Goal: Complete application form: Complete application form

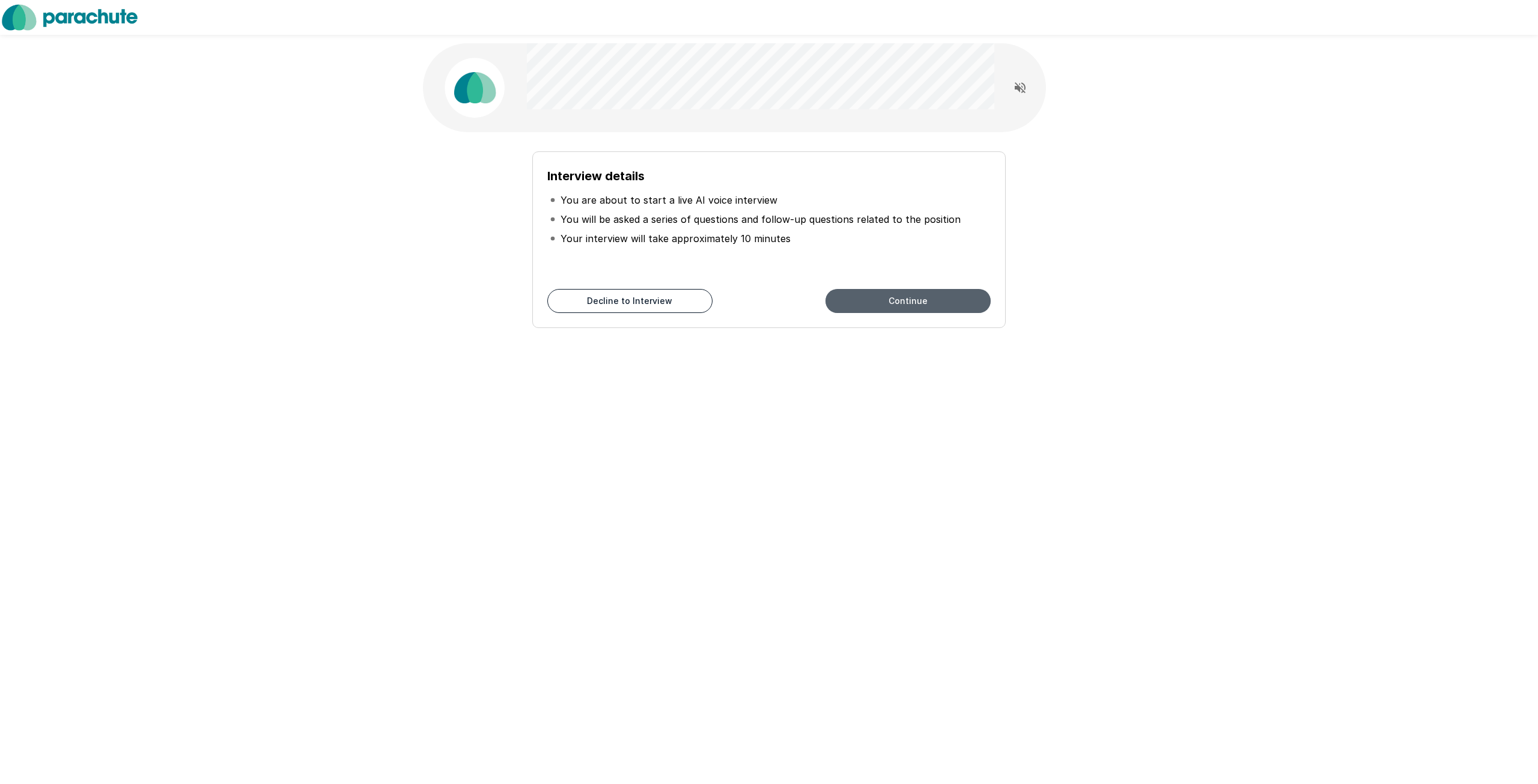
click at [893, 302] on button "Continue" at bounding box center [908, 301] width 165 height 24
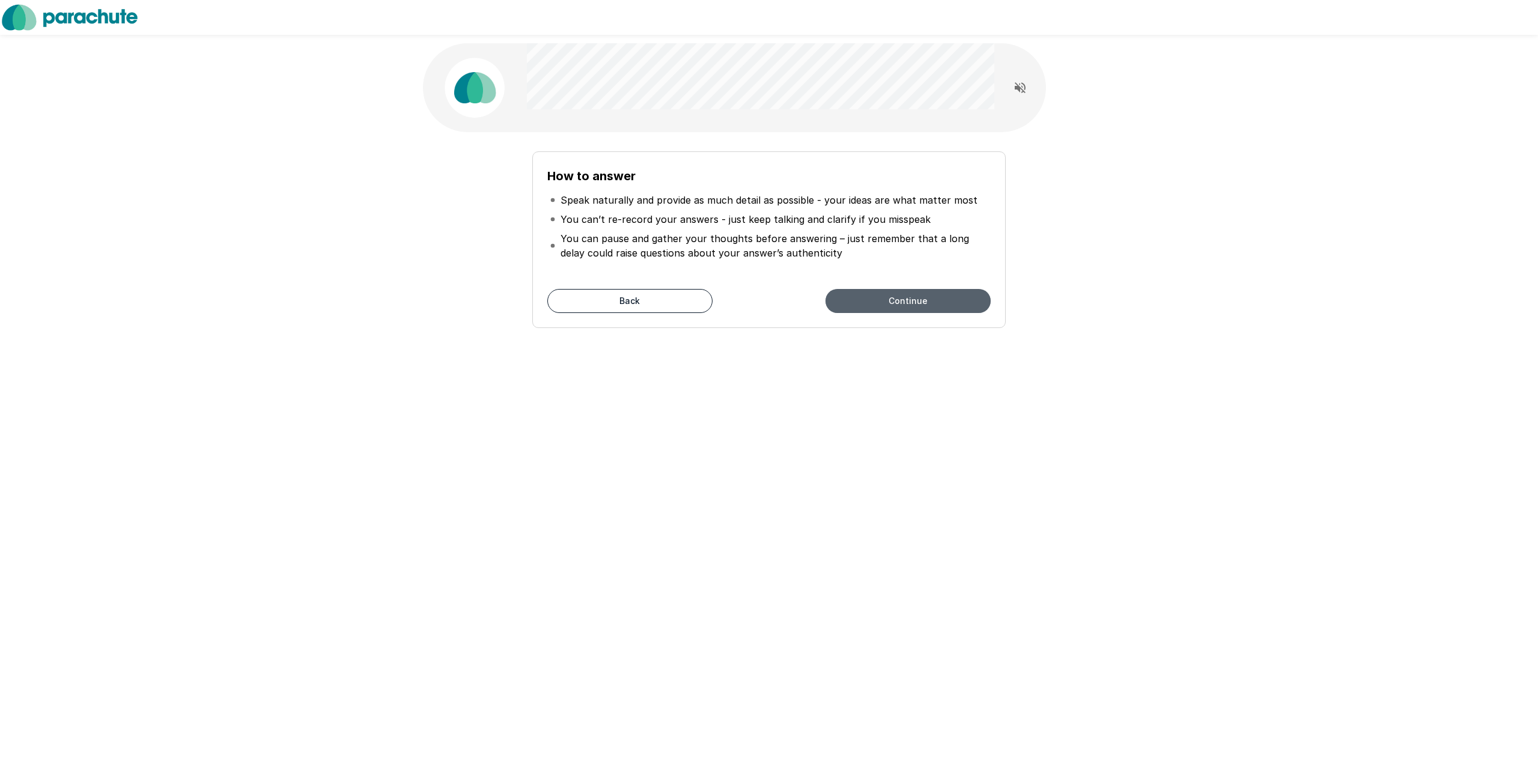
click at [929, 296] on button "Continue" at bounding box center [908, 301] width 165 height 24
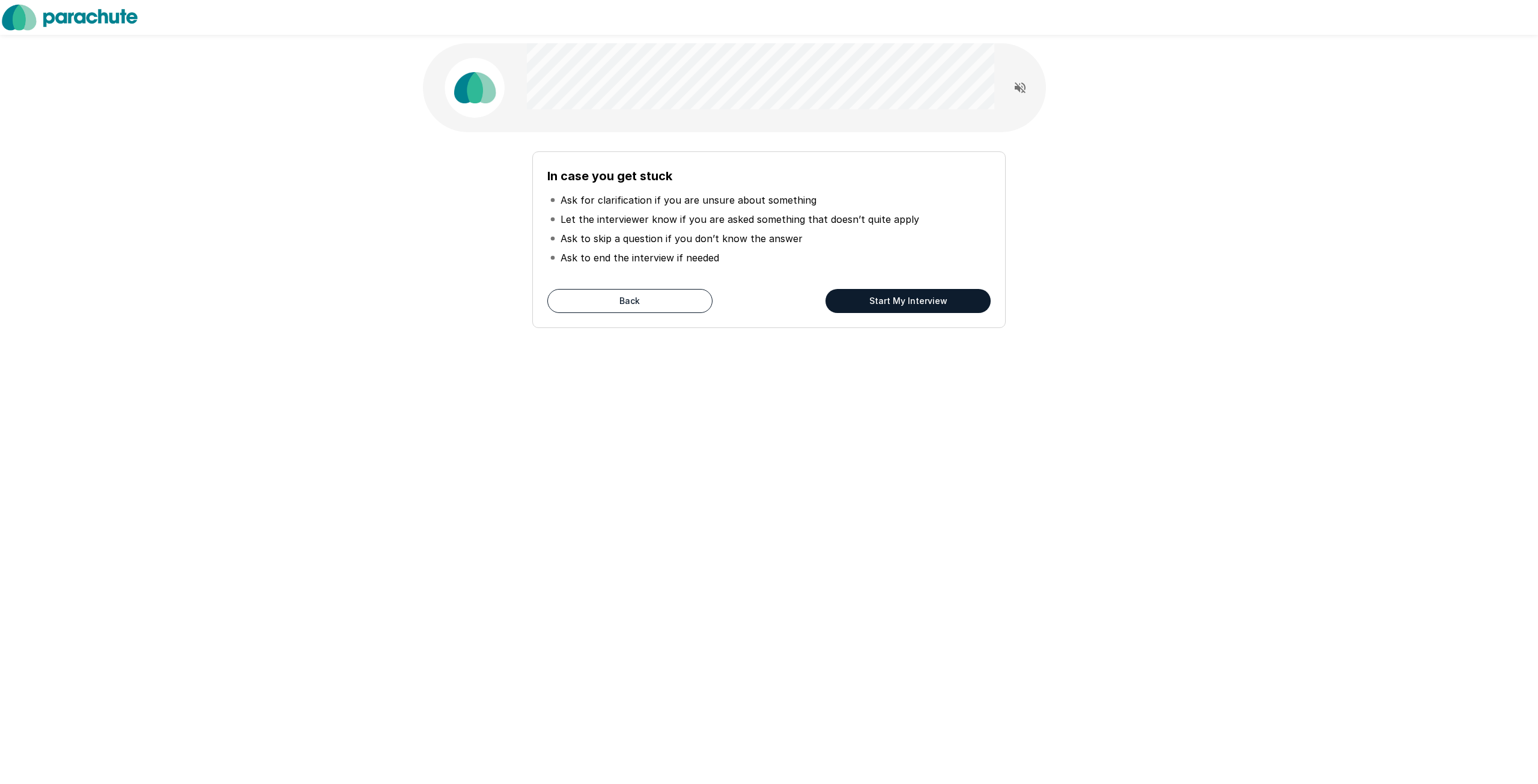
click at [929, 297] on button "Start My Interview" at bounding box center [908, 301] width 165 height 24
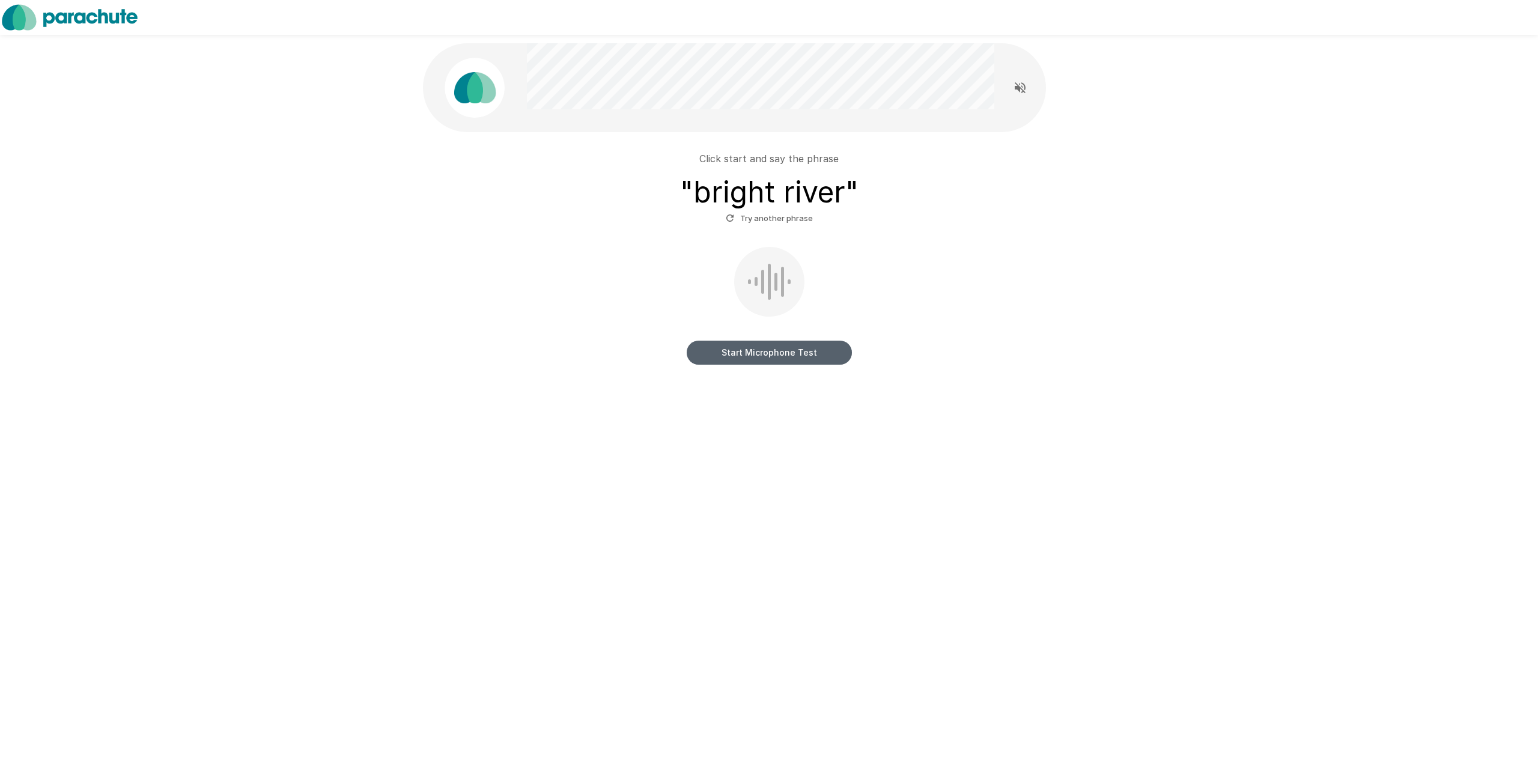
click at [828, 356] on button "Start Microphone Test" at bounding box center [769, 352] width 165 height 24
click at [828, 355] on button "Stop & Submit" at bounding box center [769, 352] width 165 height 24
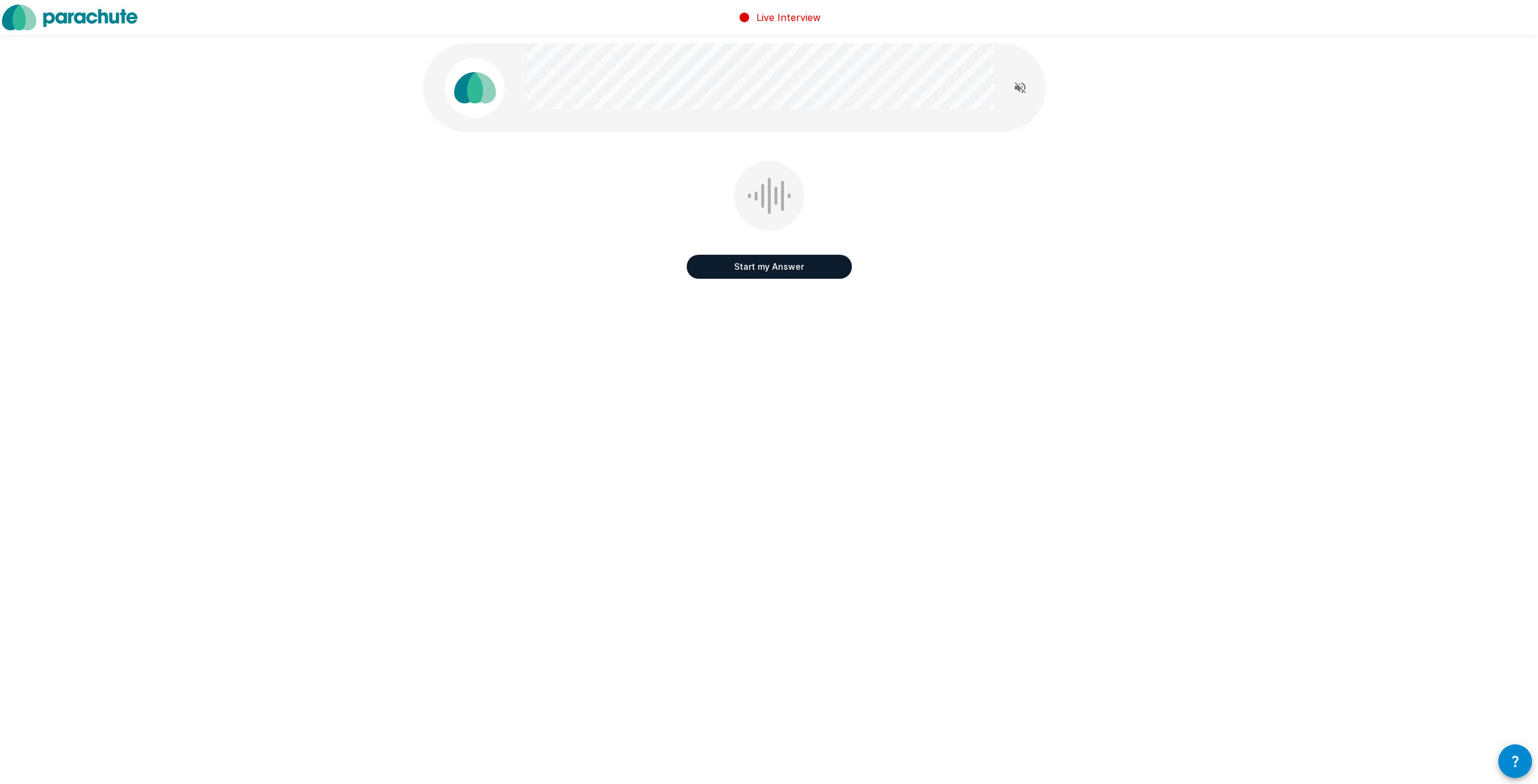
click at [776, 266] on button "Start my Answer" at bounding box center [769, 266] width 165 height 24
click at [776, 266] on button "Stop & Submit" at bounding box center [769, 266] width 165 height 24
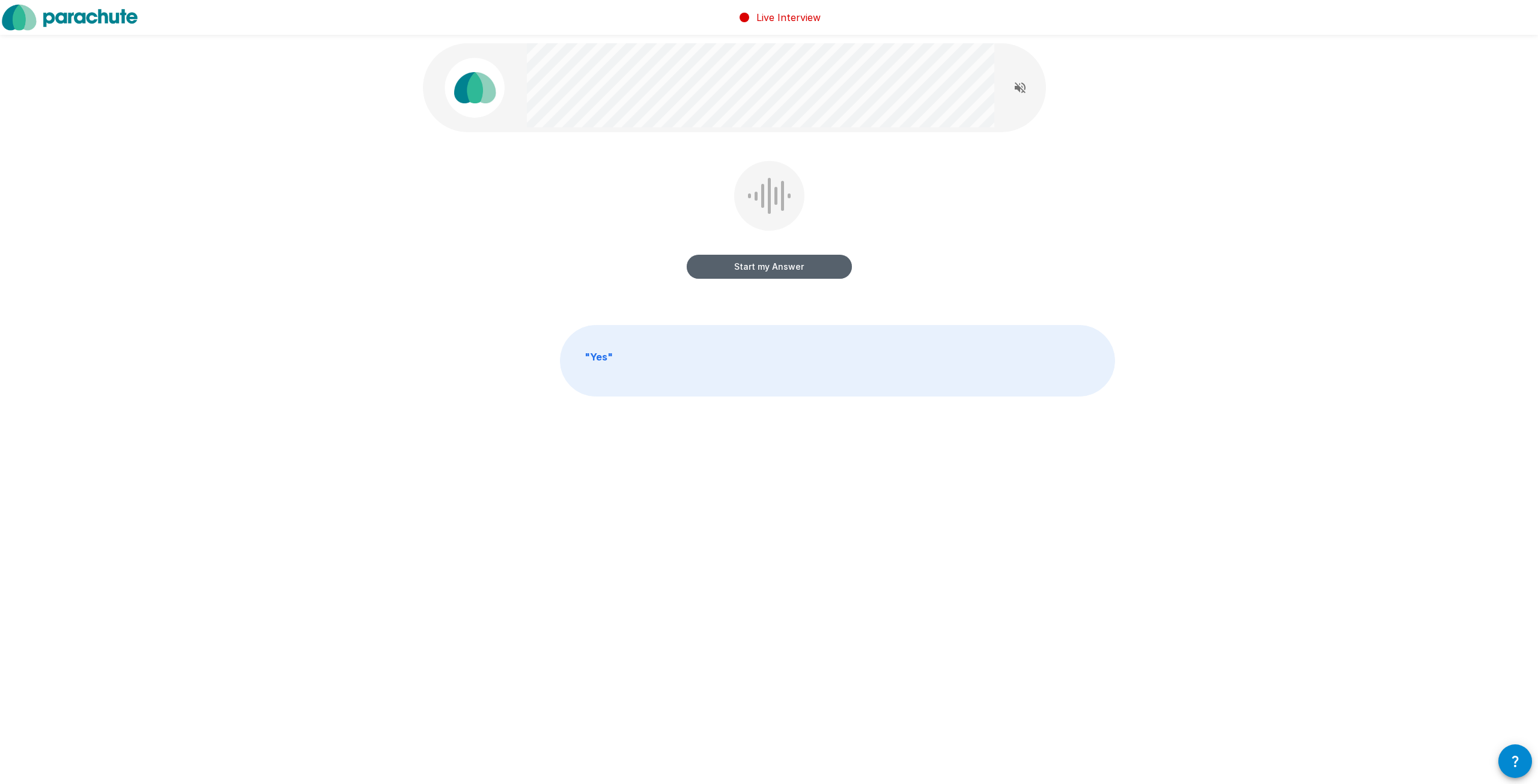
click at [771, 265] on button "Start my Answer" at bounding box center [769, 266] width 165 height 24
click at [771, 265] on button "Stop & Submit" at bounding box center [769, 266] width 165 height 24
click at [771, 265] on button "Start my Answer" at bounding box center [769, 266] width 165 height 24
click at [771, 265] on button "Stop & Submit" at bounding box center [769, 266] width 165 height 24
click at [771, 265] on button "Start my Answer" at bounding box center [769, 266] width 165 height 24
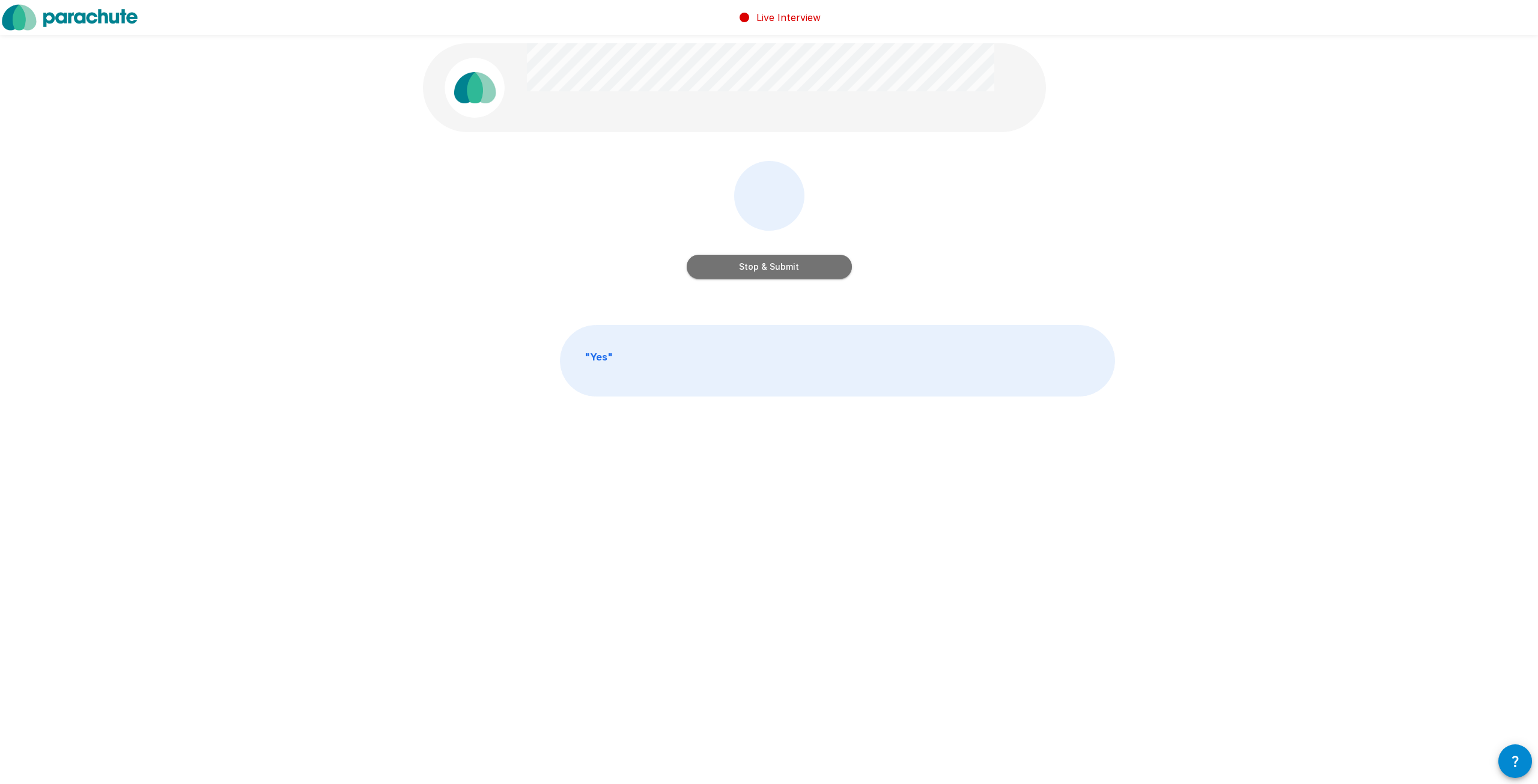
click at [761, 270] on button "Stop & Submit" at bounding box center [769, 266] width 165 height 24
click at [733, 265] on button "Start my Answer" at bounding box center [769, 266] width 165 height 24
click at [756, 263] on button "Stop & Submit" at bounding box center [769, 266] width 165 height 24
click at [738, 271] on button "Start my Answer" at bounding box center [769, 266] width 165 height 24
click at [807, 260] on button "Stop & Submit" at bounding box center [769, 266] width 165 height 24
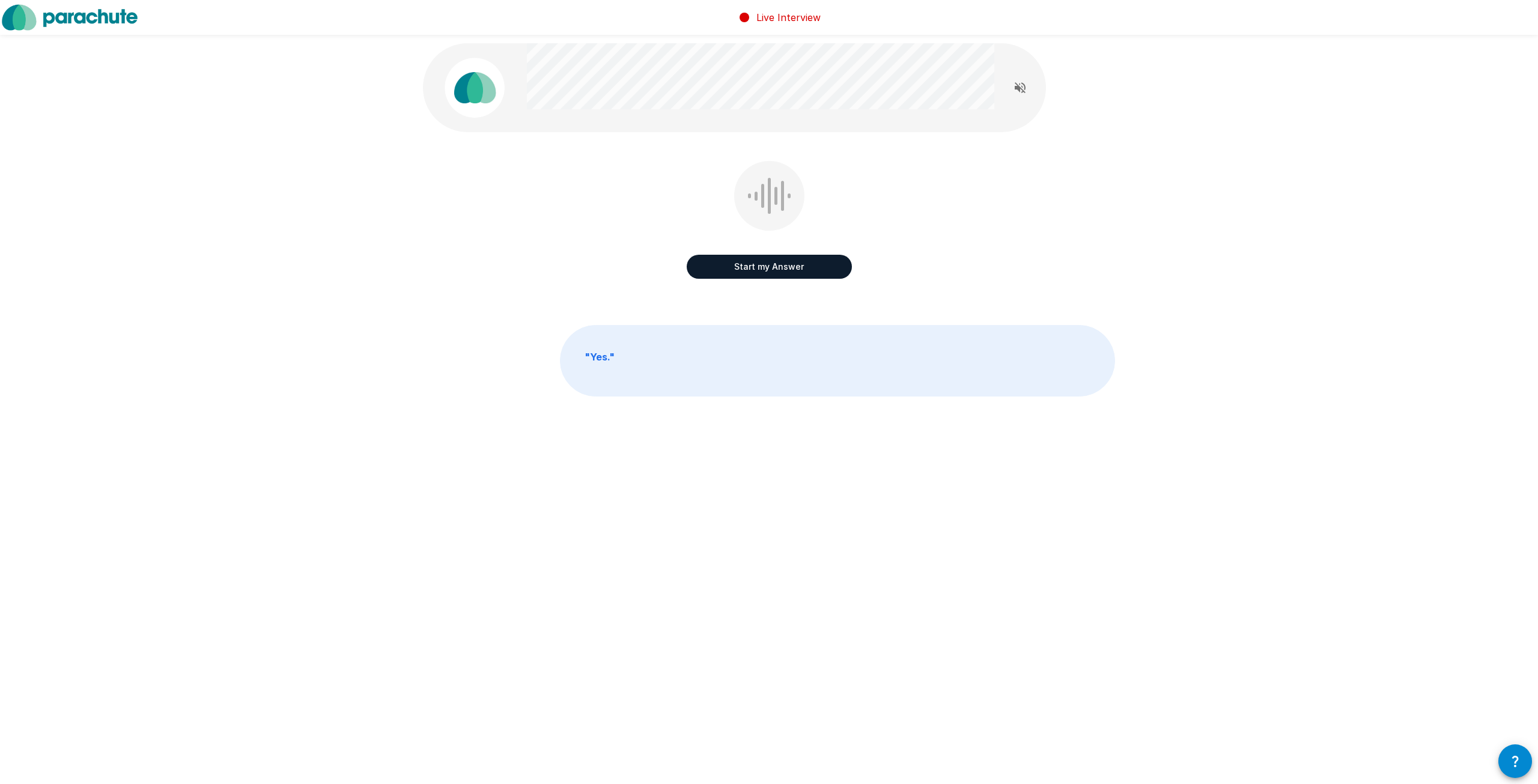
click at [767, 263] on button "Start my Answer" at bounding box center [769, 266] width 165 height 24
click at [788, 264] on button "Stop & Submit" at bounding box center [769, 266] width 165 height 24
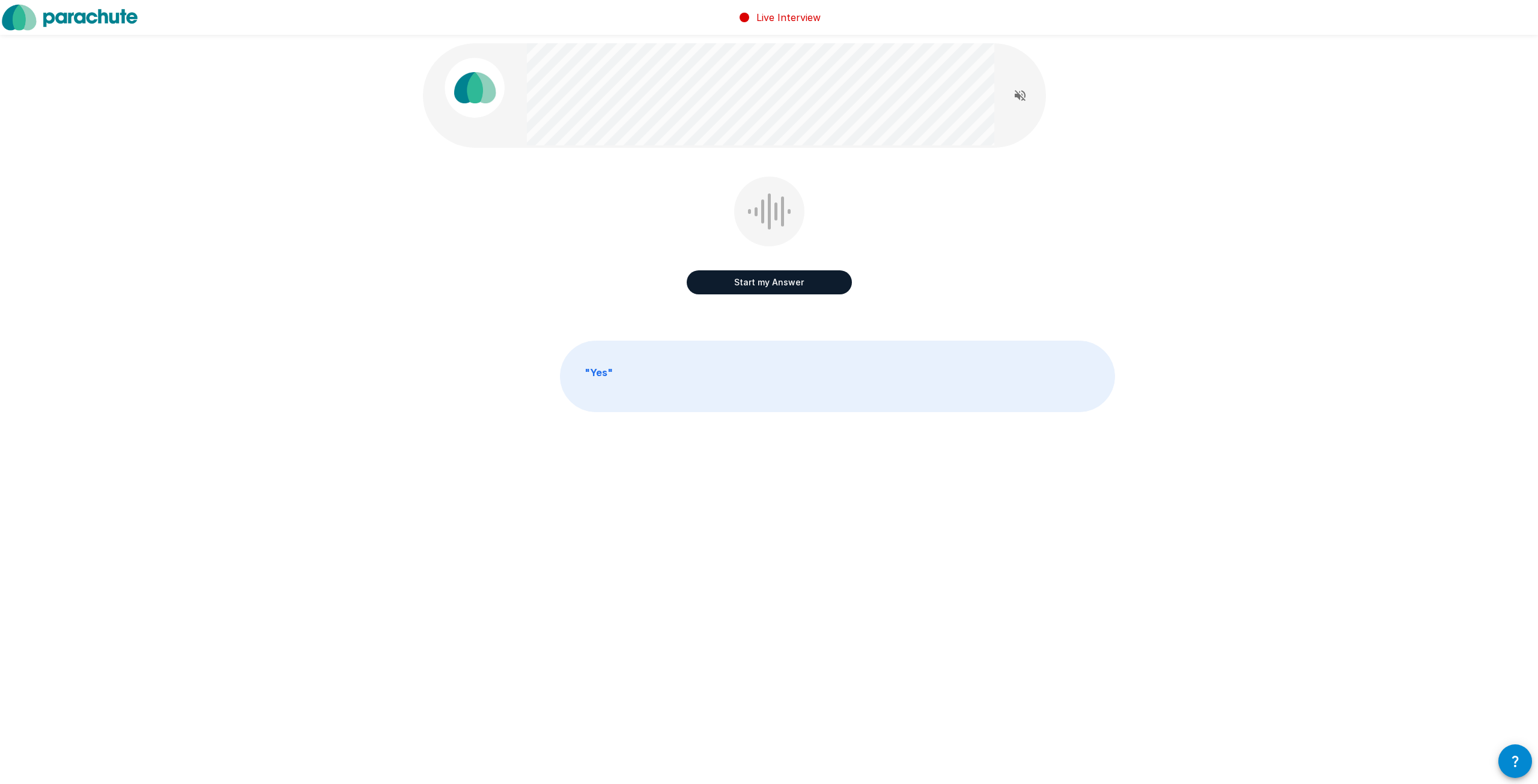
click at [756, 277] on button "Start my Answer" at bounding box center [769, 282] width 165 height 24
click at [783, 276] on button "Stop & Submit" at bounding box center [769, 282] width 165 height 24
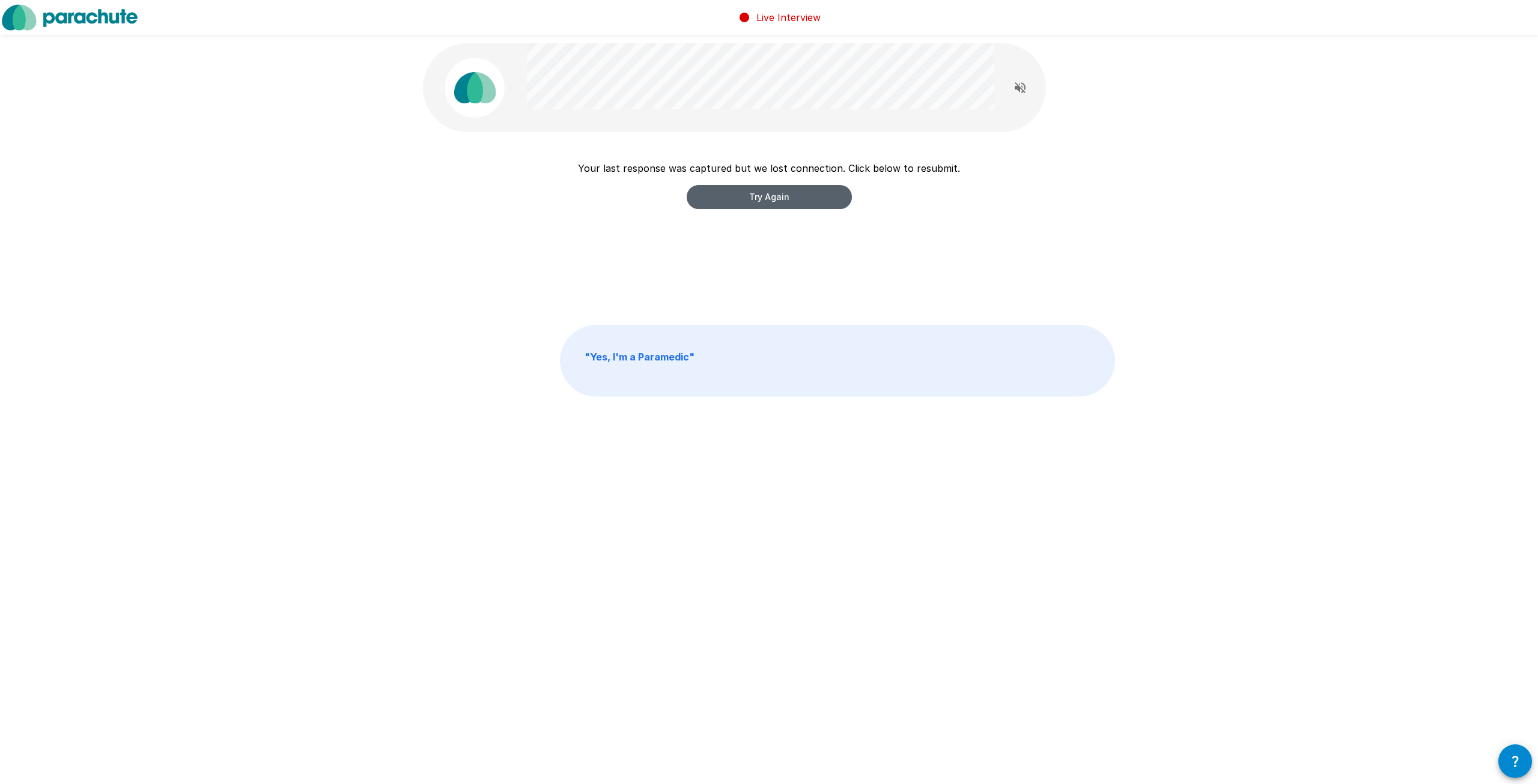
click at [744, 195] on button "Try Again" at bounding box center [769, 196] width 165 height 24
click at [757, 187] on button "Try Again" at bounding box center [769, 196] width 165 height 24
click at [808, 190] on button "Try Again" at bounding box center [769, 196] width 165 height 24
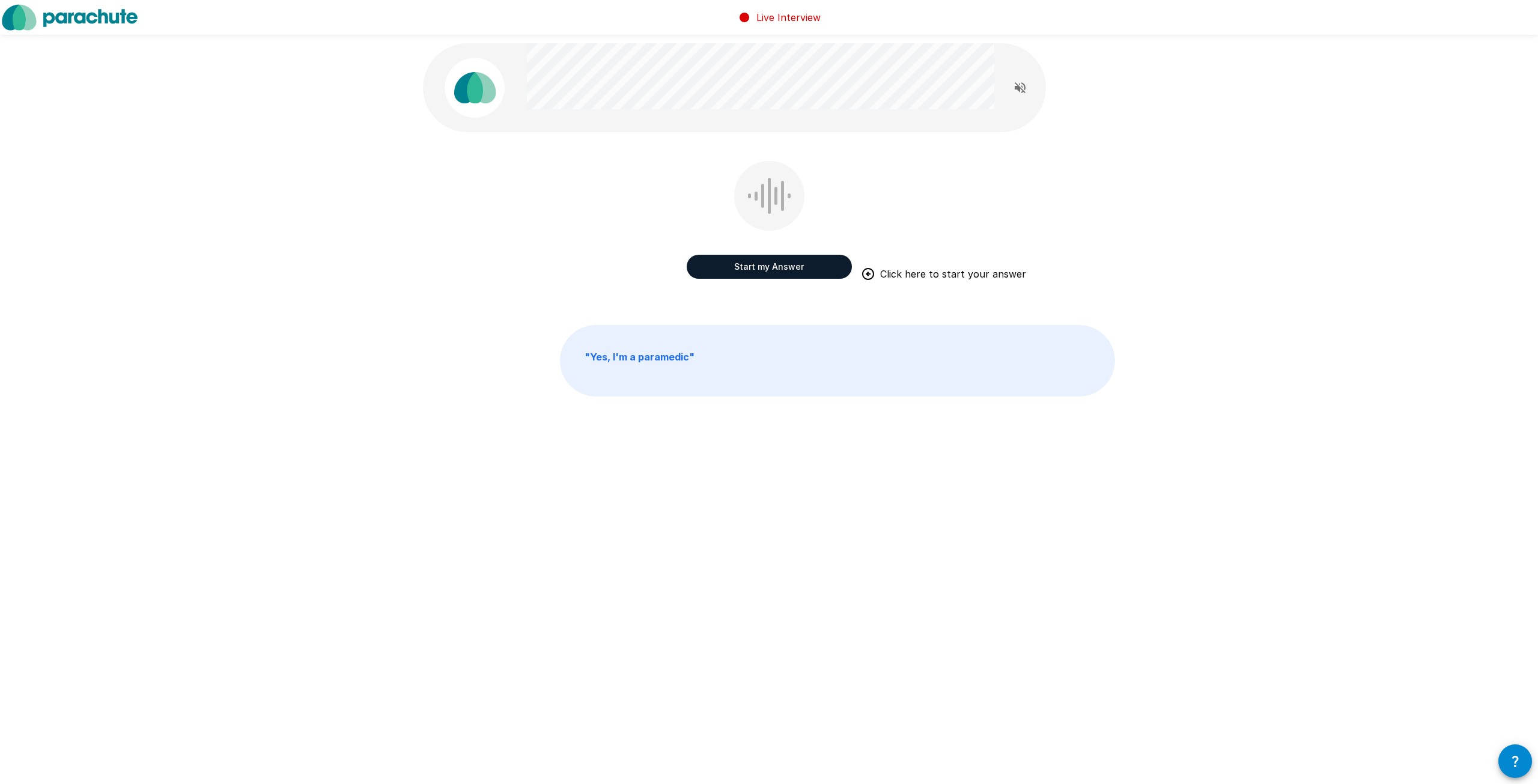
click at [785, 266] on button "Start my Answer" at bounding box center [769, 266] width 165 height 24
click at [772, 268] on button "Stop & Submit" at bounding box center [769, 266] width 165 height 24
click at [755, 275] on button "Start my Answer" at bounding box center [769, 266] width 165 height 24
click at [769, 276] on button "Stop & Submit" at bounding box center [769, 266] width 165 height 24
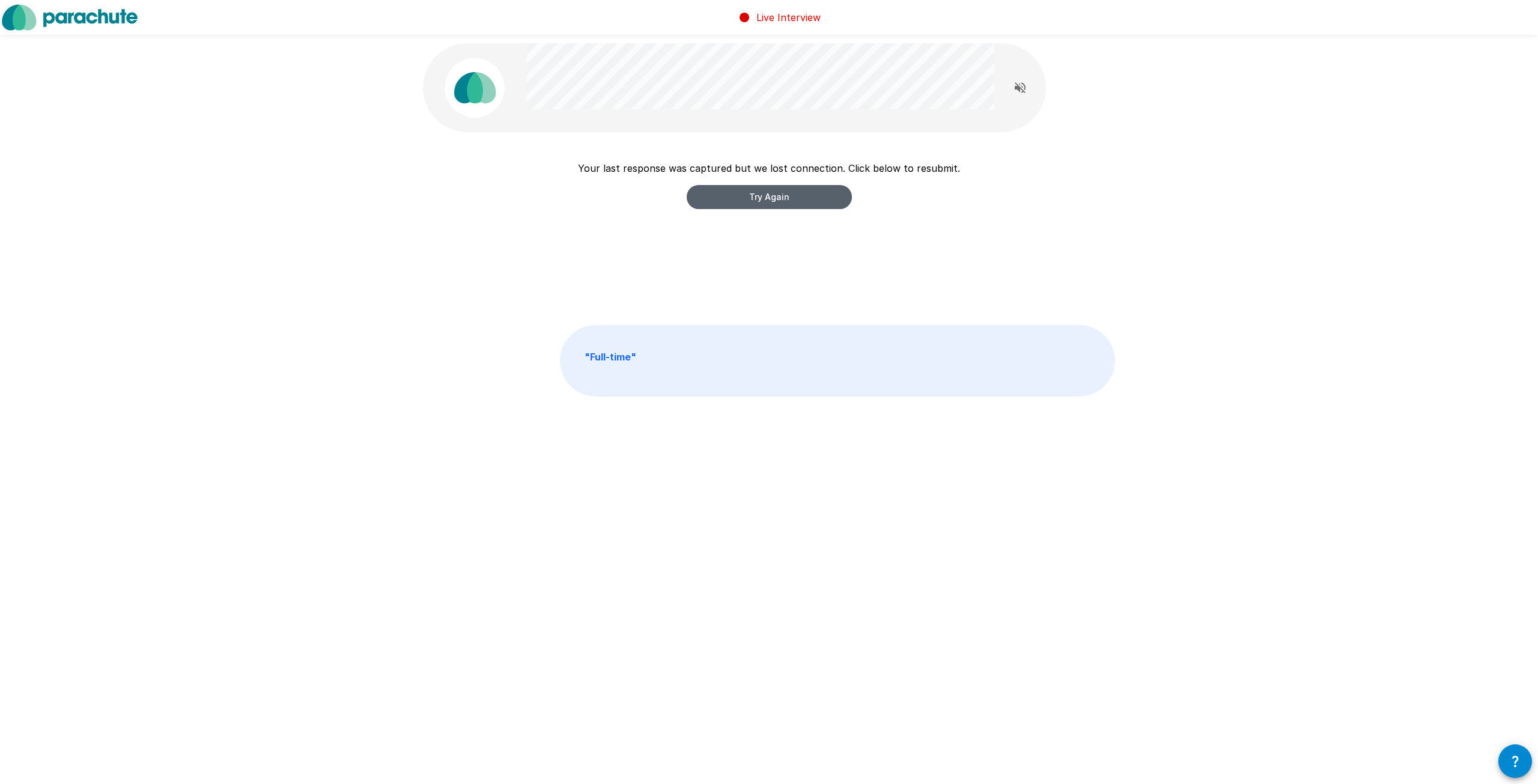
click at [786, 205] on button "Try Again" at bounding box center [769, 196] width 165 height 24
click at [785, 204] on button "Try Again" at bounding box center [769, 196] width 165 height 24
click at [772, 198] on button "Try Again" at bounding box center [769, 196] width 165 height 24
click at [813, 359] on p "" Full-time "" at bounding box center [837, 360] width 554 height 70
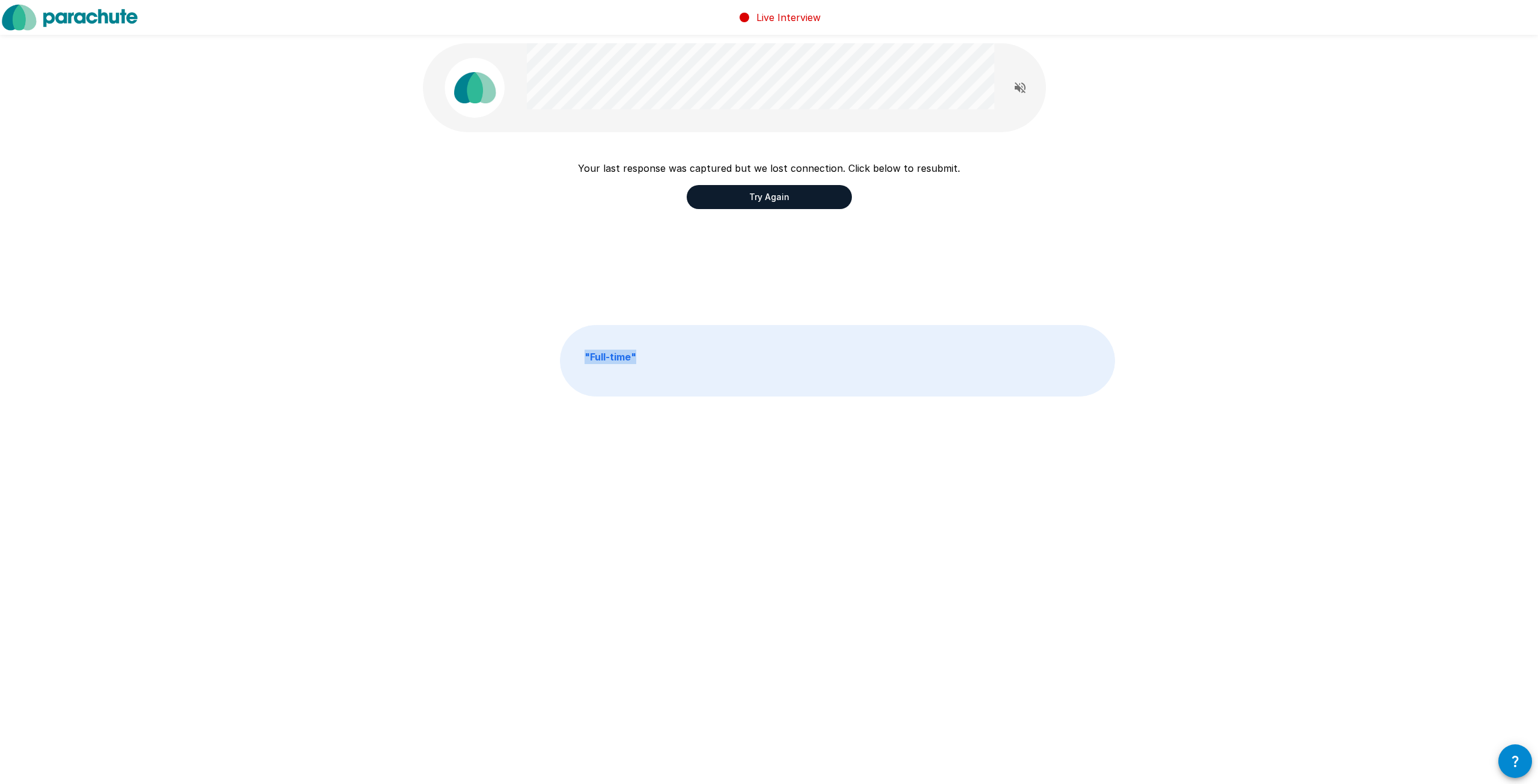
drag, startPoint x: 668, startPoint y: 355, endPoint x: 713, endPoint y: 214, distance: 148.0
click at [528, 359] on div "" Full-time "" at bounding box center [769, 360] width 692 height 71
click at [722, 195] on button "Try Again" at bounding box center [769, 196] width 165 height 24
click at [805, 203] on button "Try Again" at bounding box center [769, 196] width 165 height 24
drag, startPoint x: 749, startPoint y: 187, endPoint x: 743, endPoint y: 177, distance: 11.7
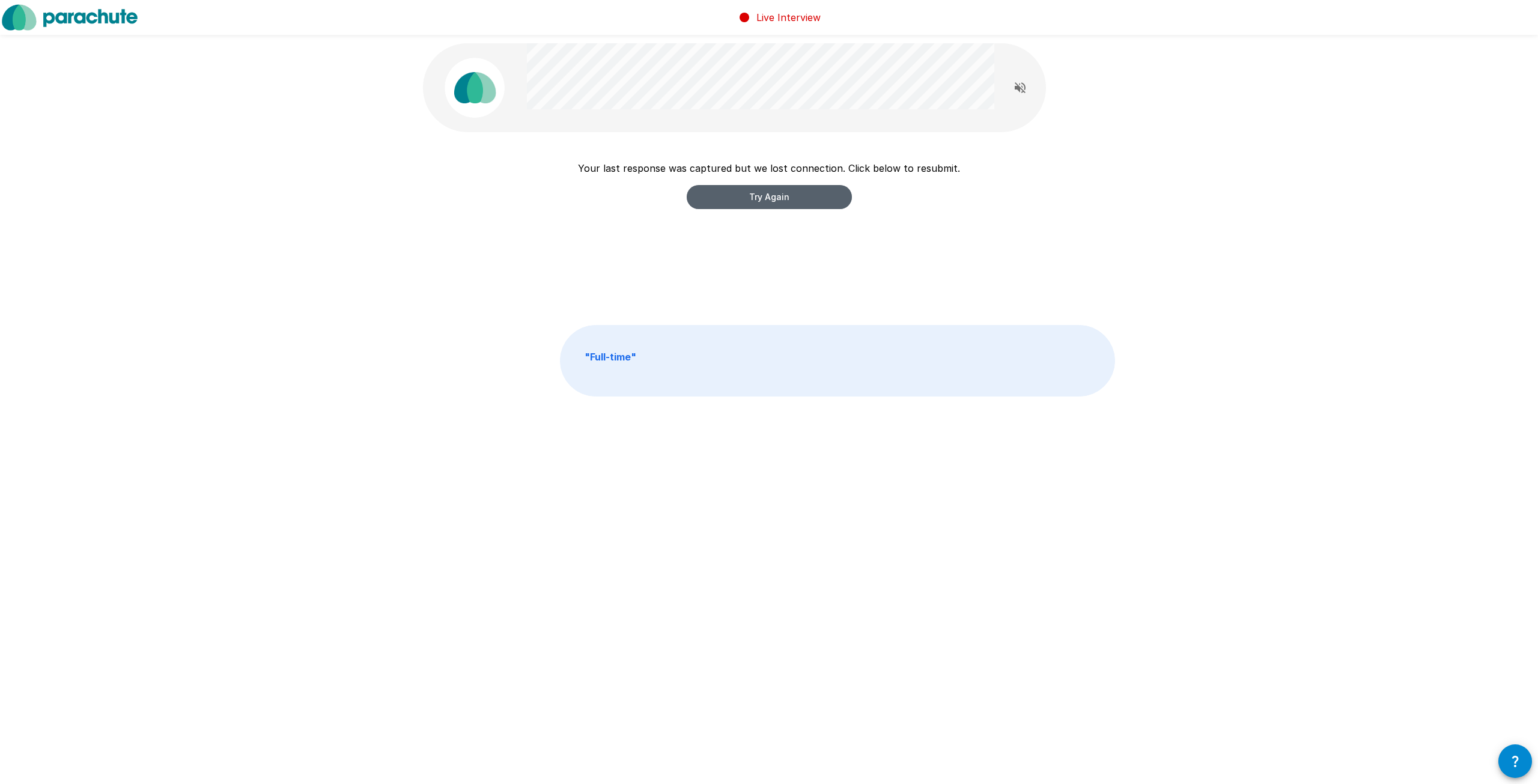
click at [744, 178] on div "Your last response was captured but we lost connection. Click below to resubmit…" at bounding box center [769, 185] width 382 height 48
click at [746, 185] on button "Try Again" at bounding box center [769, 196] width 165 height 24
drag, startPoint x: 749, startPoint y: 193, endPoint x: 745, endPoint y: 203, distance: 10.8
click at [745, 203] on button "Try Again" at bounding box center [769, 196] width 165 height 24
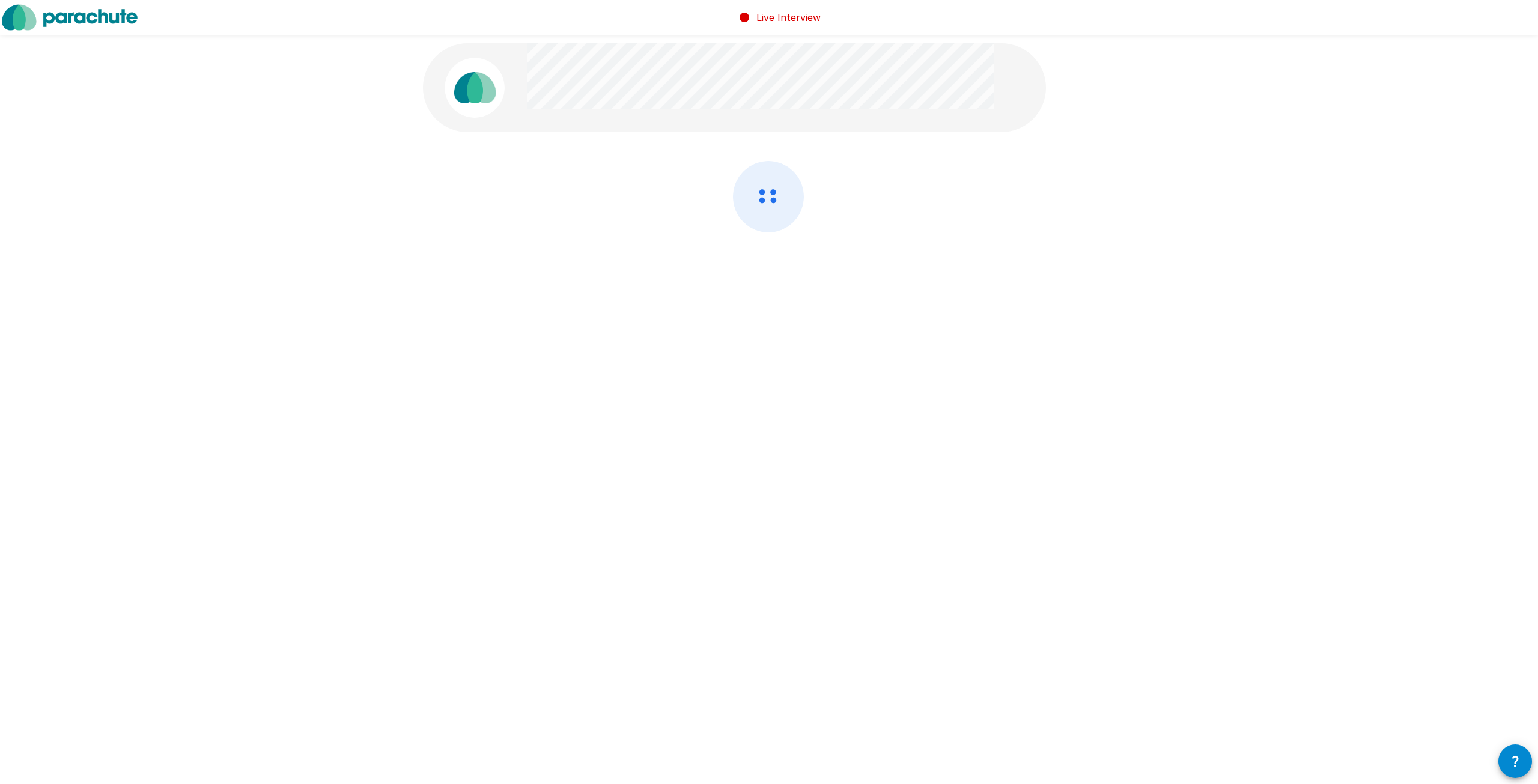
click at [742, 200] on icon at bounding box center [768, 196] width 69 height 70
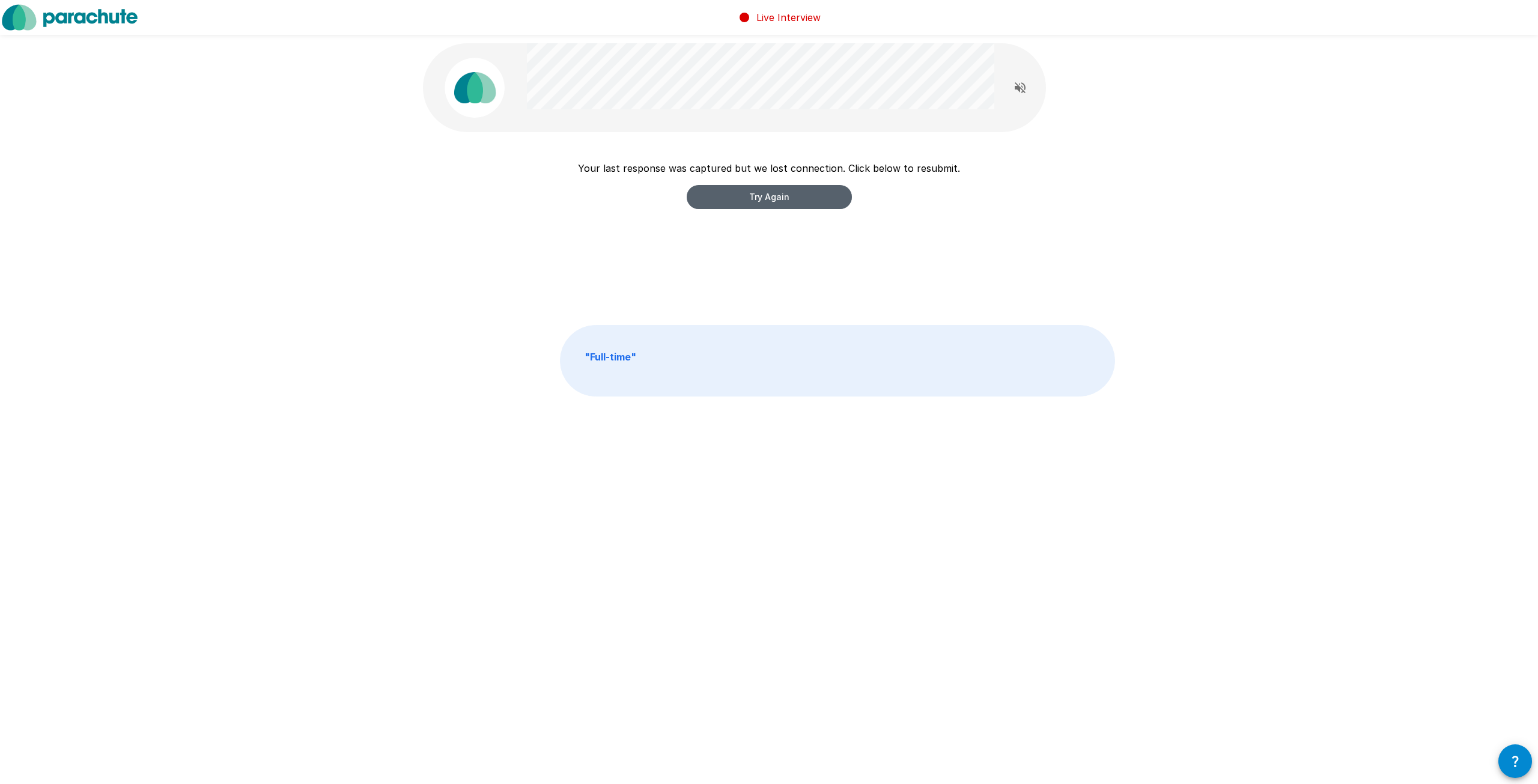
click at [749, 198] on button "Try Again" at bounding box center [769, 196] width 165 height 24
click at [767, 201] on button "Try Again" at bounding box center [769, 196] width 165 height 24
click at [762, 179] on div "Your last response was captured but we lost connection. Click below to resubmit…" at bounding box center [769, 185] width 382 height 48
click at [767, 193] on button "Try Again" at bounding box center [769, 196] width 165 height 24
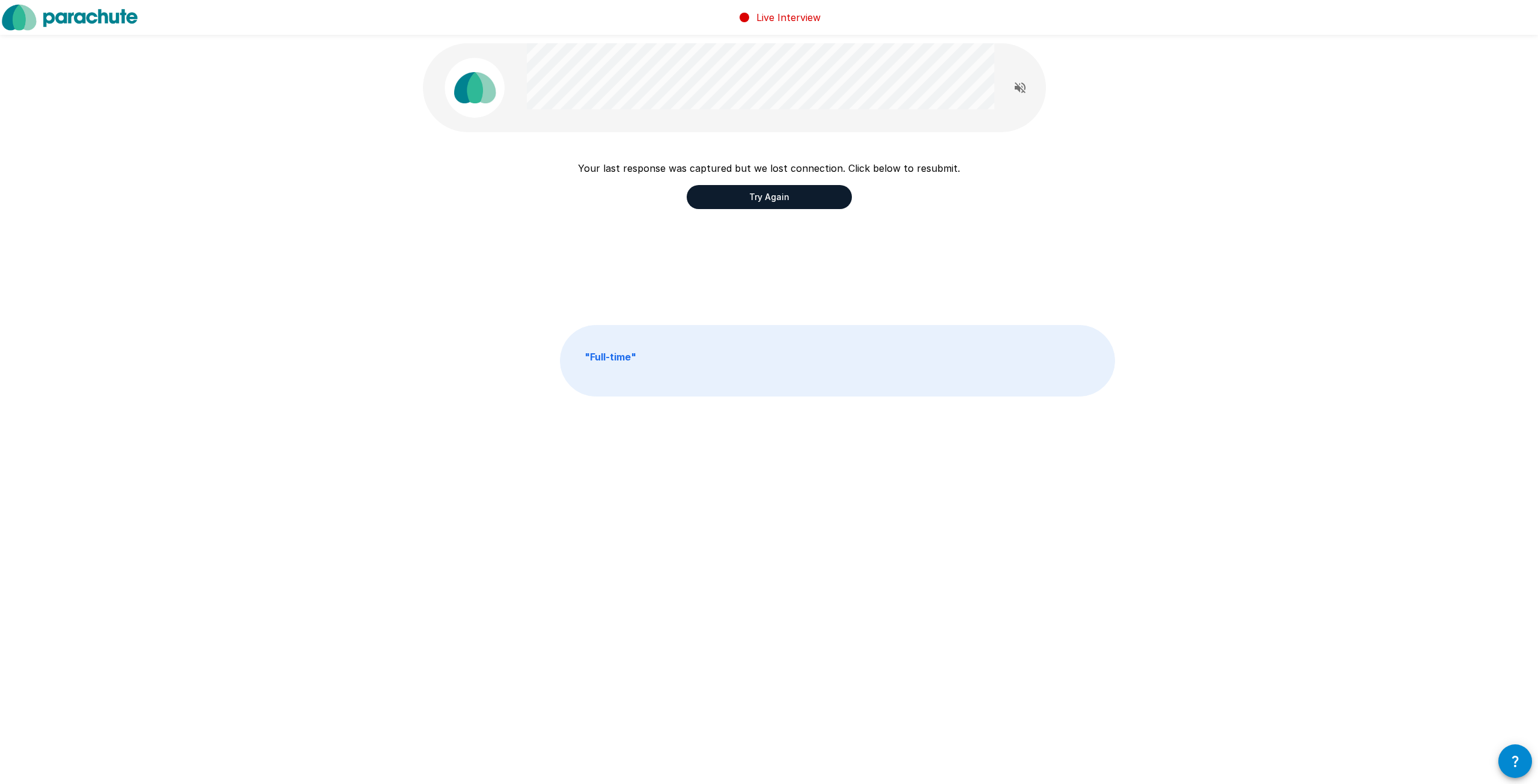
click at [754, 203] on button "Try Again" at bounding box center [769, 196] width 165 height 24
click at [794, 197] on button "Try Again" at bounding box center [769, 196] width 165 height 24
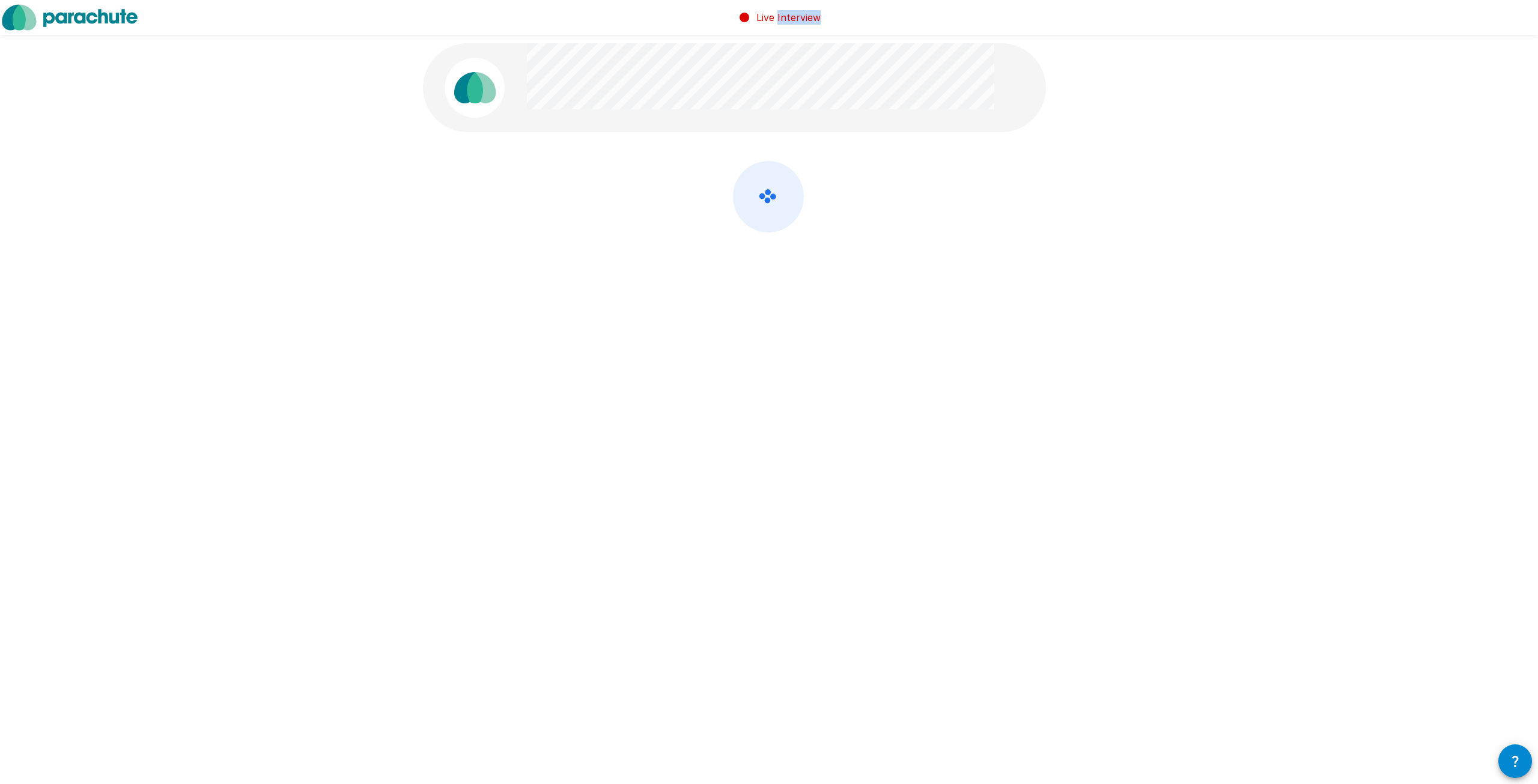
click at [794, 196] on icon at bounding box center [768, 196] width 69 height 70
click at [795, 196] on icon at bounding box center [768, 196] width 69 height 70
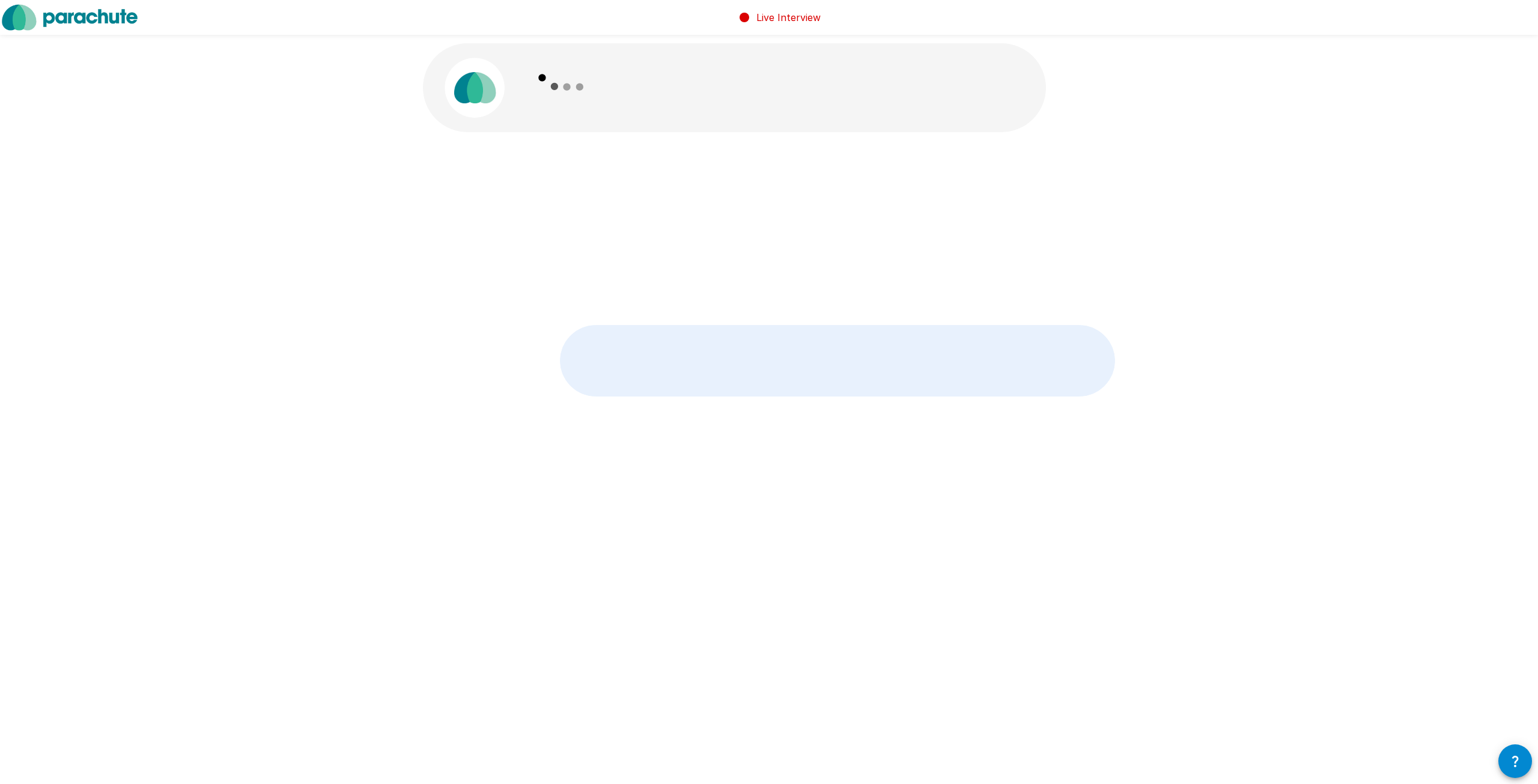
click at [795, 325] on p at bounding box center [837, 360] width 554 height 70
click at [793, 325] on p at bounding box center [837, 360] width 554 height 70
click at [782, 268] on button "Start my Answer" at bounding box center [769, 266] width 165 height 24
click at [762, 262] on button "Stop & Submit" at bounding box center [769, 266] width 165 height 24
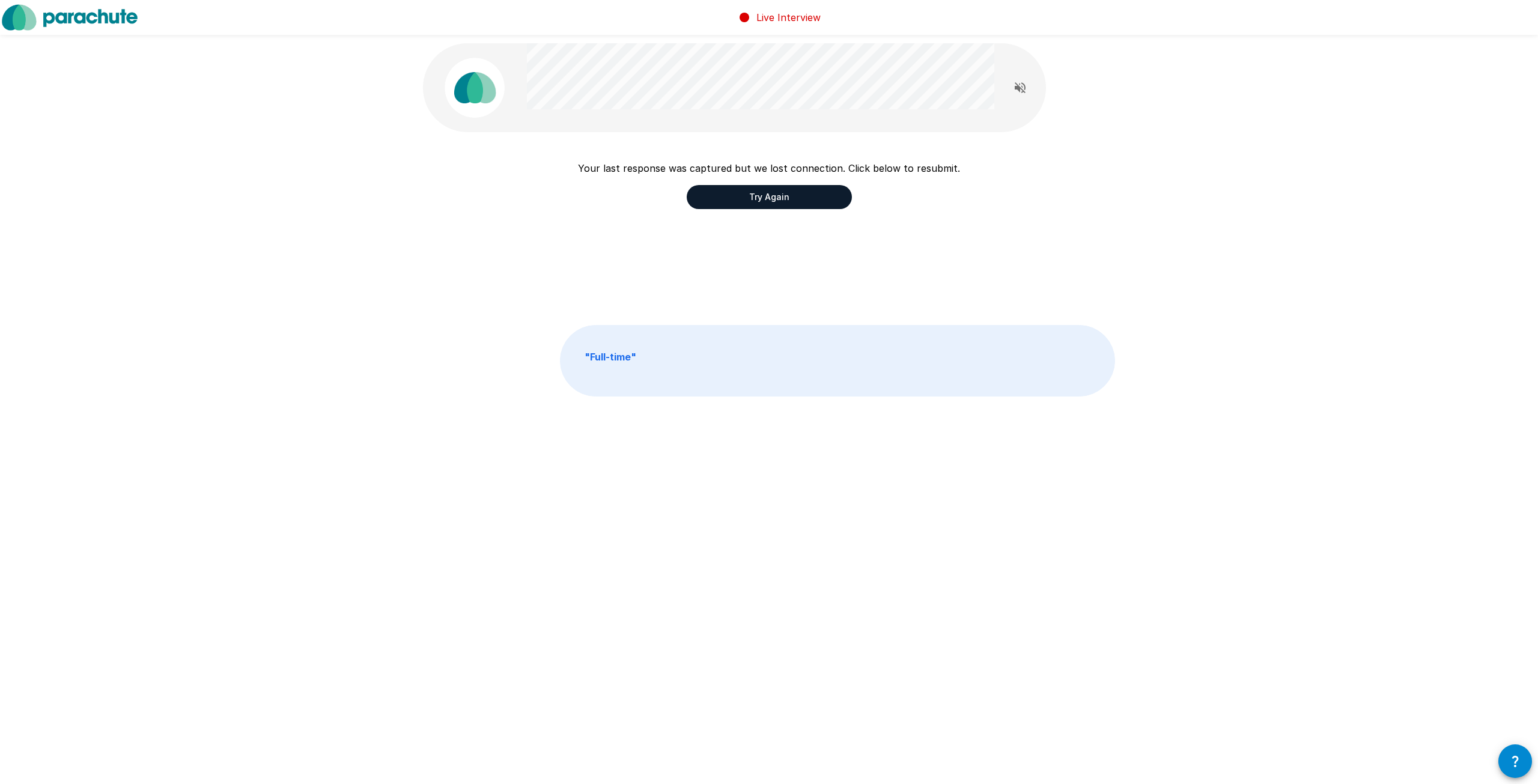
click at [752, 208] on div "Your last response was captured but we lost connection. Click below to resubmit…" at bounding box center [769, 229] width 692 height 135
click at [751, 205] on button "Try Again" at bounding box center [769, 196] width 165 height 24
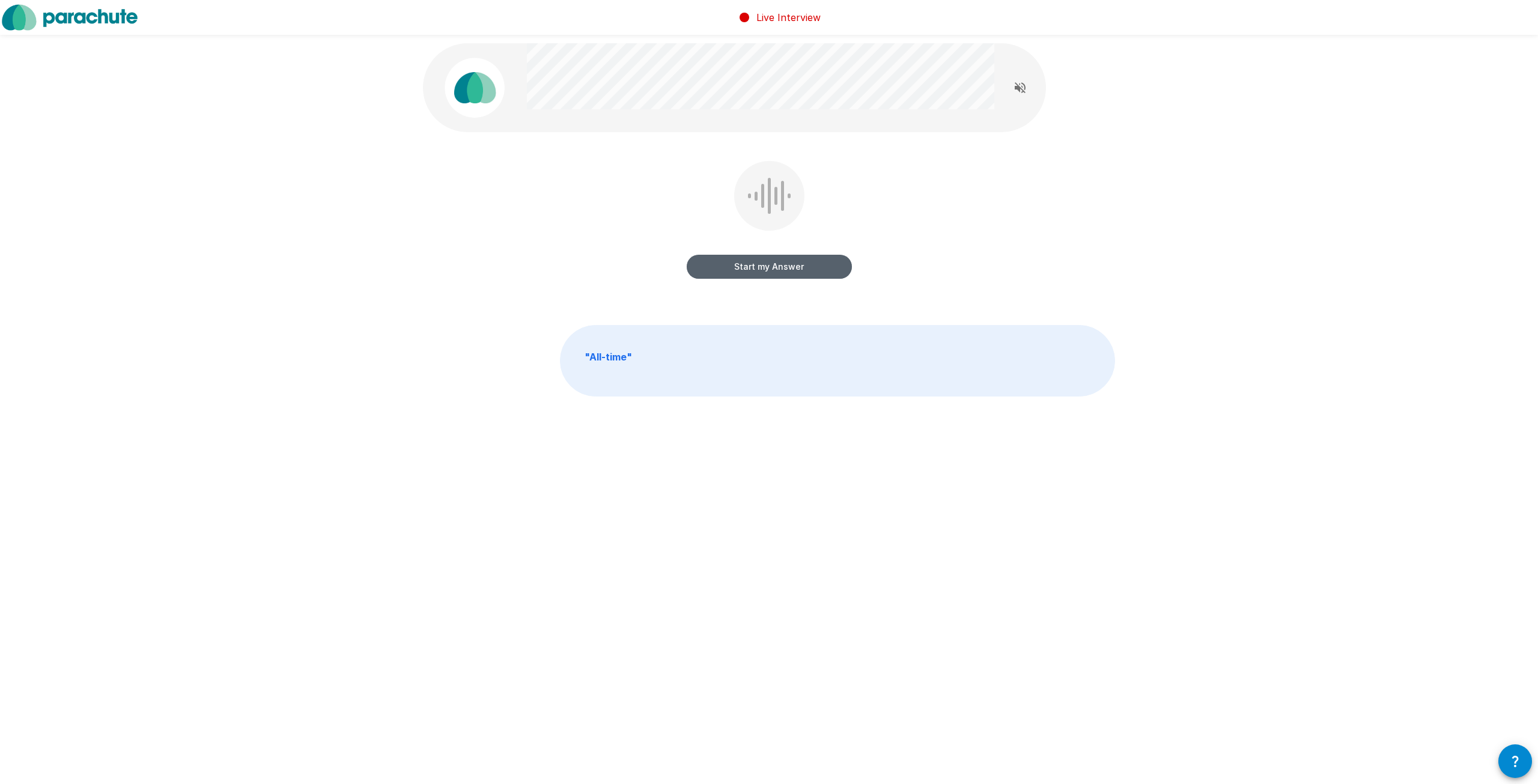
click at [800, 261] on button "Start my Answer" at bounding box center [769, 266] width 165 height 24
click at [805, 259] on button "Stop & Submit" at bounding box center [769, 266] width 165 height 24
click at [800, 271] on button "Start my Answer" at bounding box center [769, 266] width 165 height 24
click at [775, 260] on button "Stop & Submit" at bounding box center [769, 266] width 165 height 24
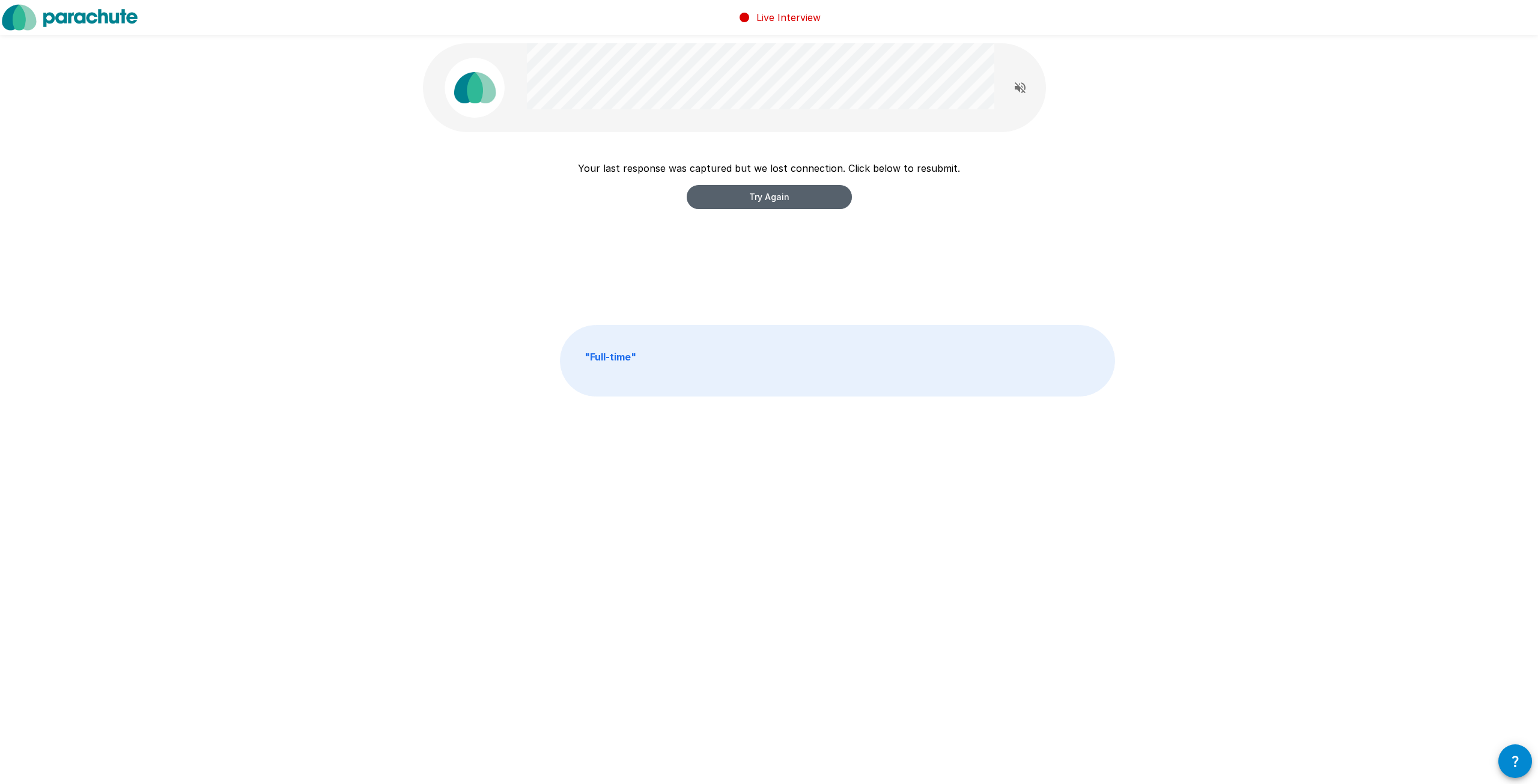
click at [748, 205] on button "Try Again" at bounding box center [769, 196] width 165 height 24
click at [1525, 783] on div "Live Interview Your last response was captured but we lost connection. Click be…" at bounding box center [769, 392] width 1538 height 784
click at [1525, 767] on button "button" at bounding box center [1515, 761] width 33 height 33
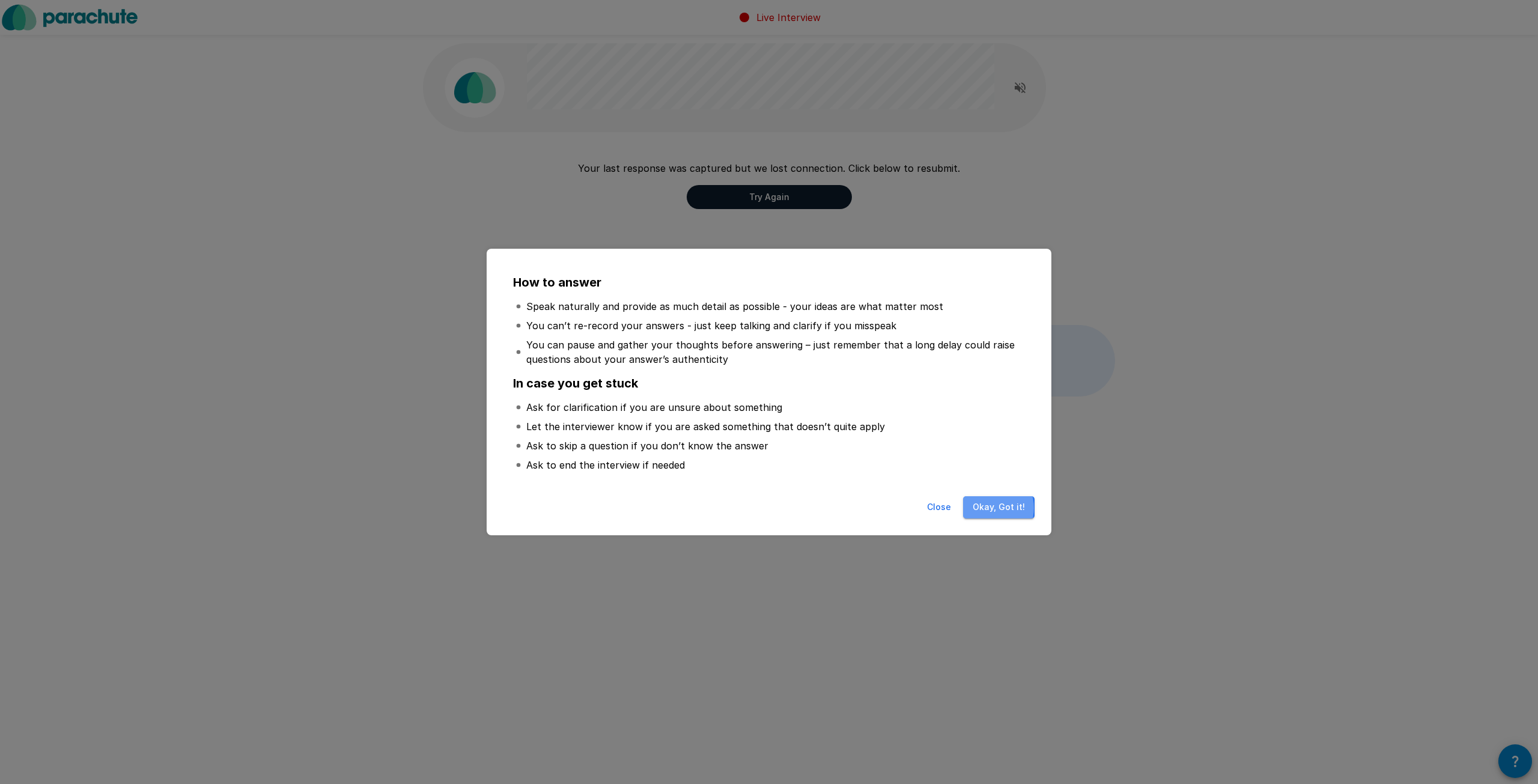
click at [989, 508] on button "Okay, Got it!" at bounding box center [998, 507] width 71 height 22
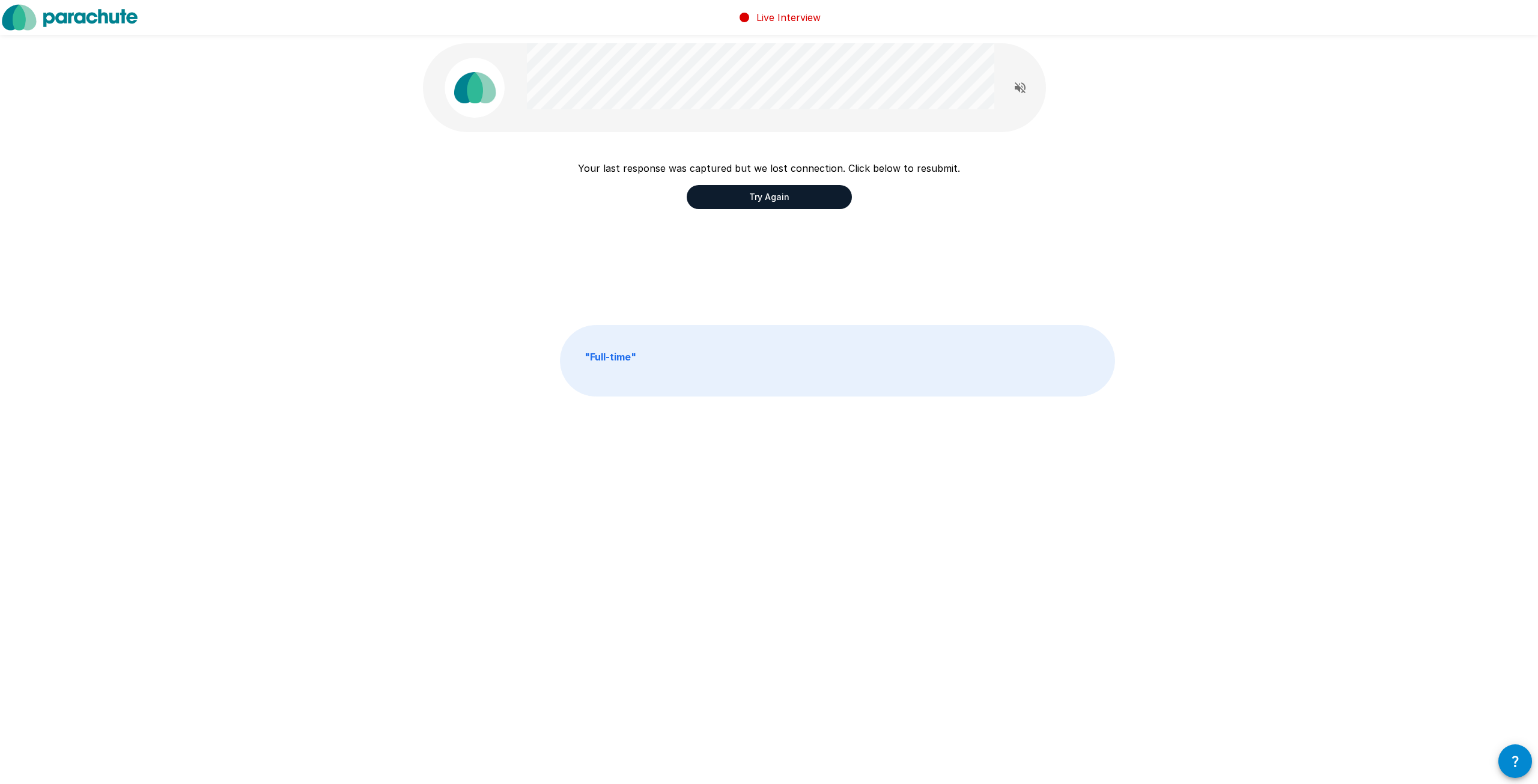
click at [812, 198] on button "Try Again" at bounding box center [769, 196] width 165 height 24
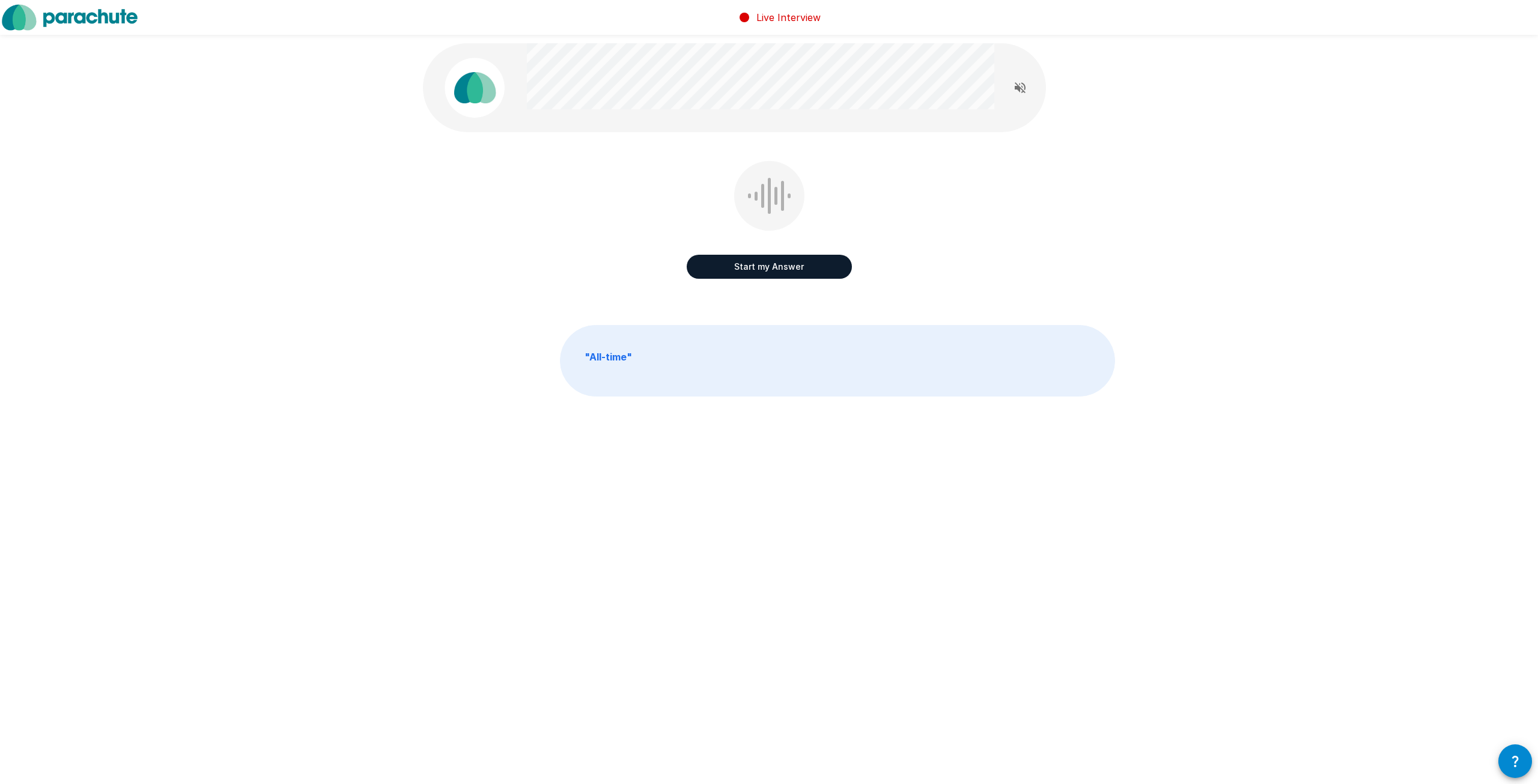
click at [751, 260] on button "Start my Answer" at bounding box center [769, 266] width 165 height 24
click at [803, 257] on button "Stop & Submit" at bounding box center [769, 266] width 165 height 24
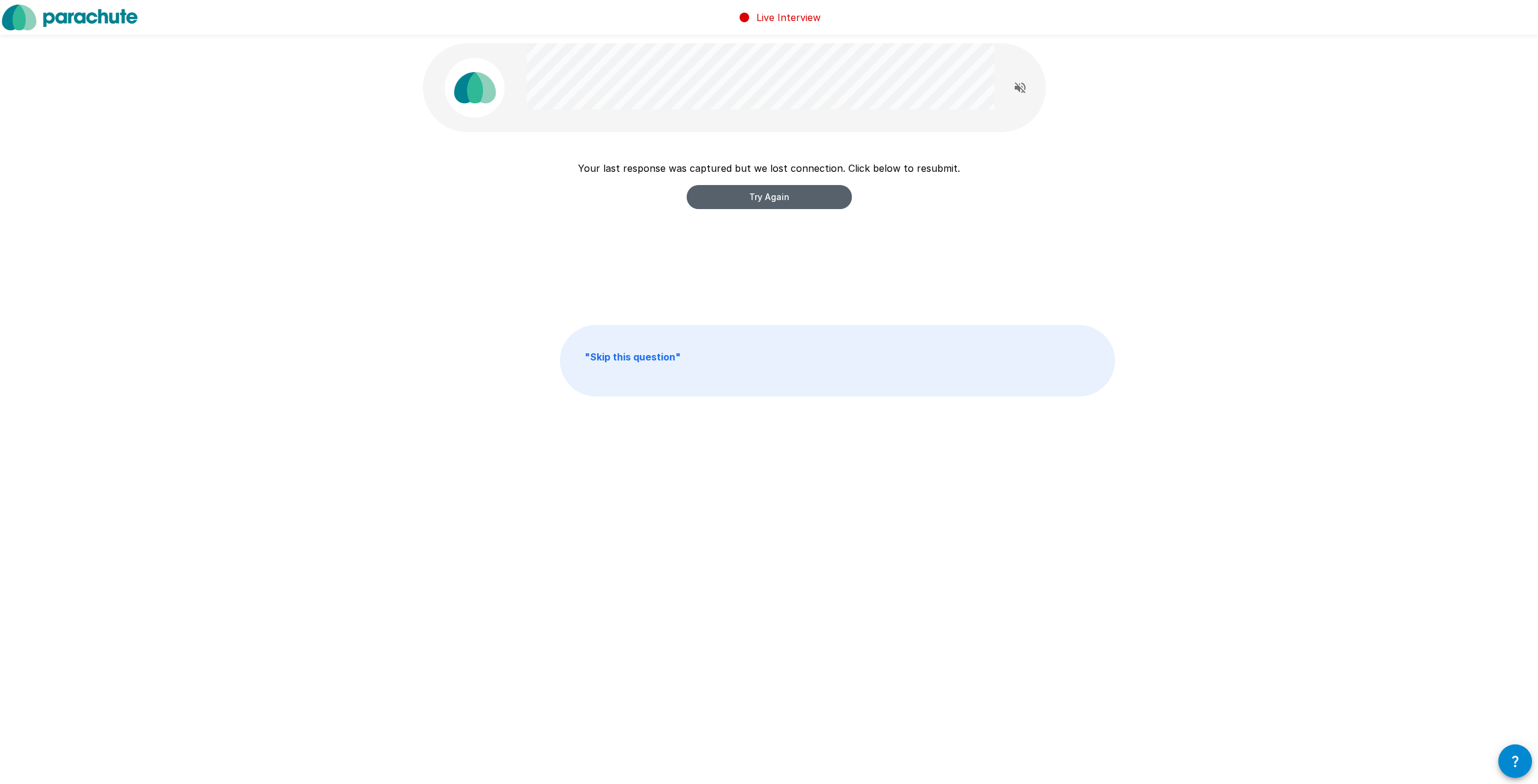
click at [823, 188] on button "Try Again" at bounding box center [769, 196] width 165 height 24
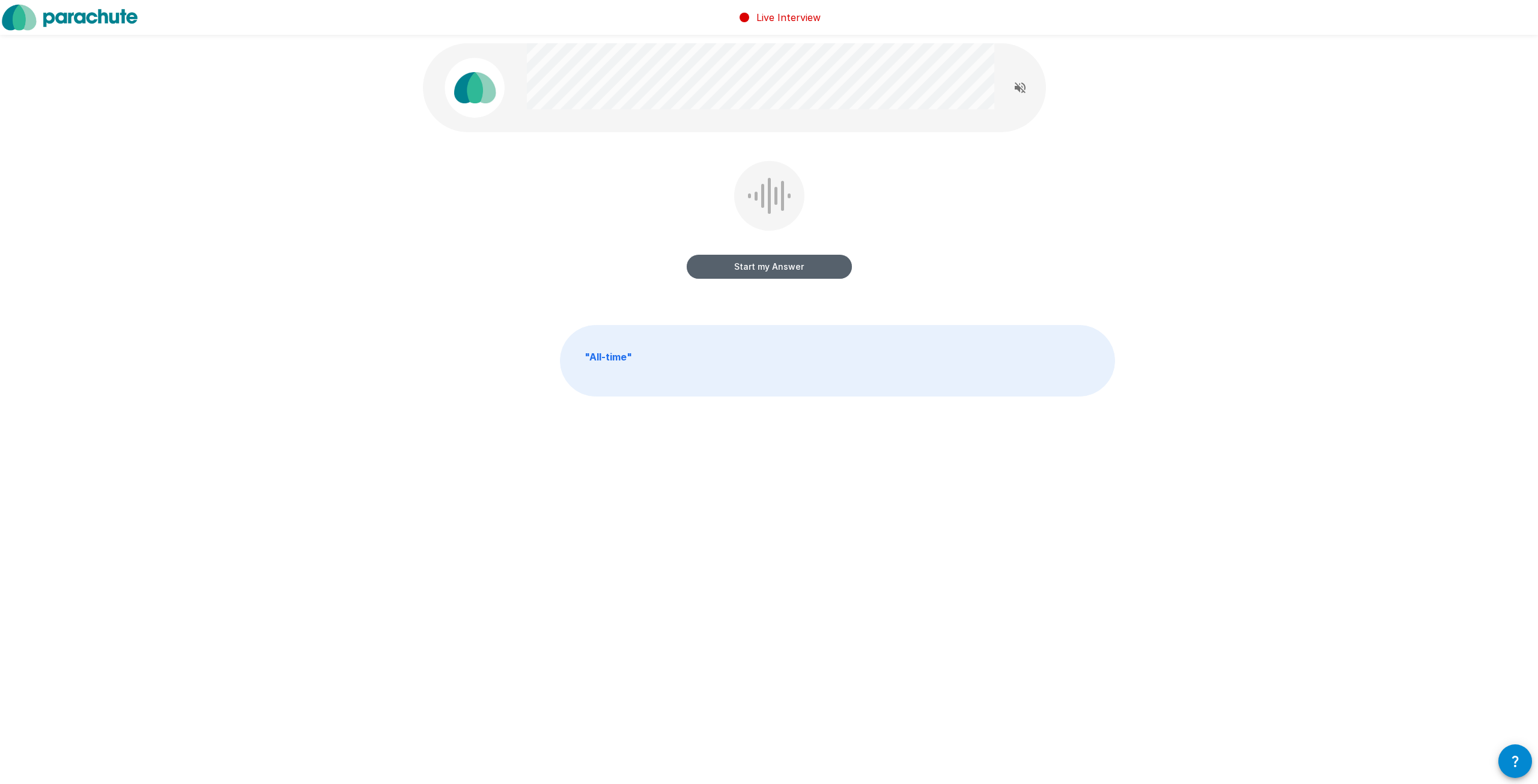
click at [779, 265] on button "Start my Answer" at bounding box center [769, 266] width 165 height 24
click at [793, 258] on button "Stop & Submit" at bounding box center [769, 266] width 165 height 24
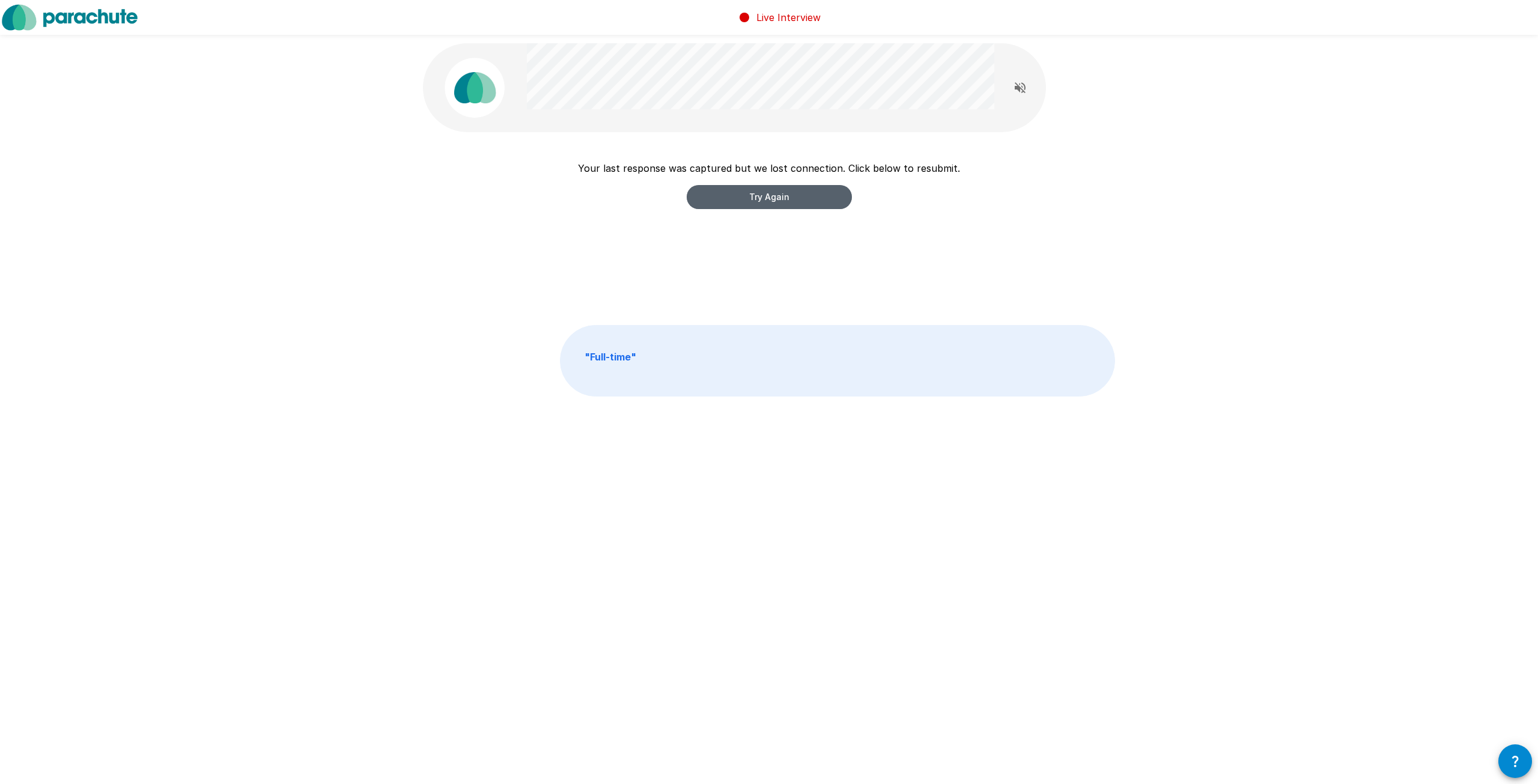
click at [770, 208] on button "Try Again" at bounding box center [769, 196] width 165 height 24
click at [770, 325] on p at bounding box center [837, 360] width 554 height 70
click at [770, 206] on button "Try Again" at bounding box center [769, 196] width 165 height 24
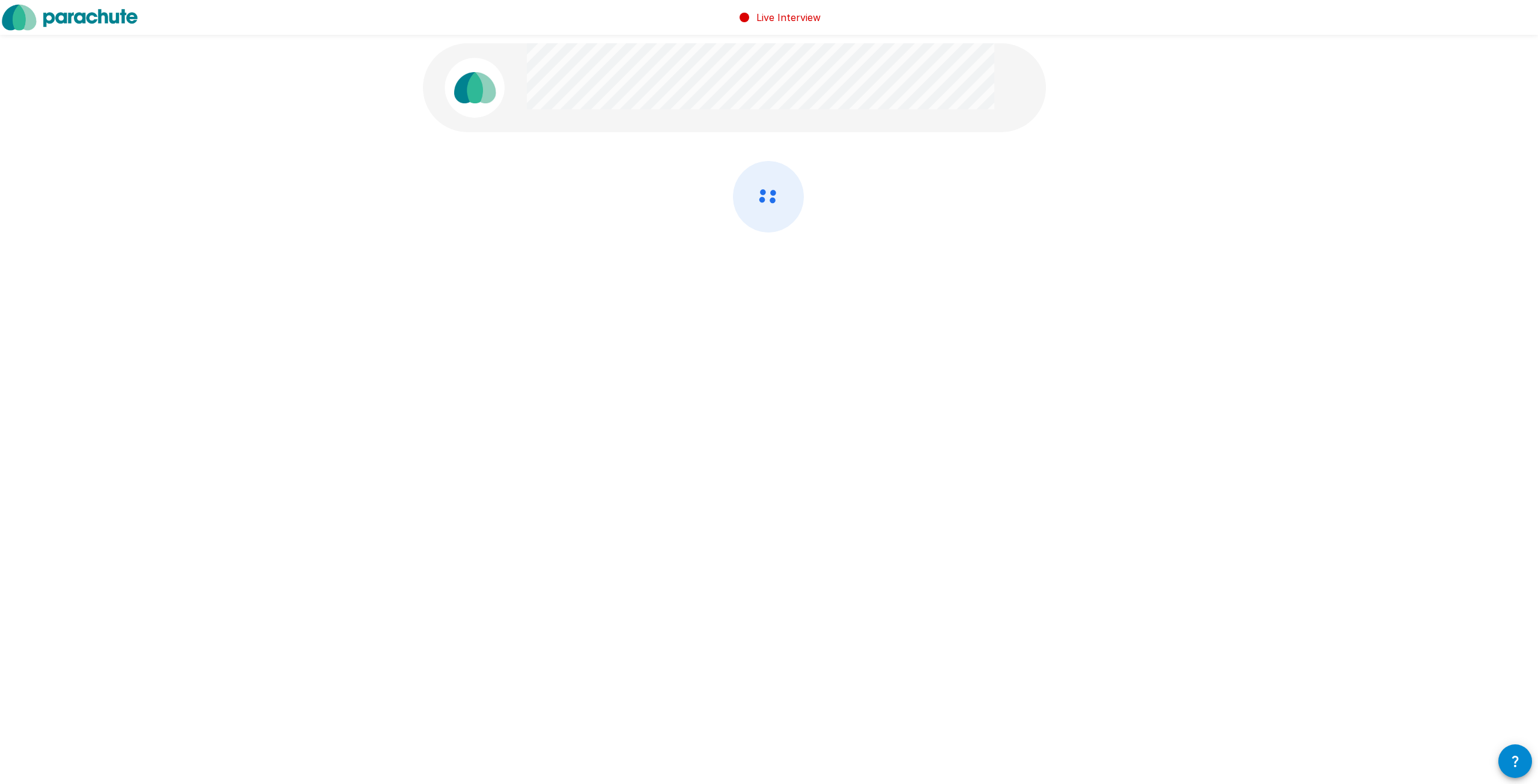
click at [770, 207] on icon at bounding box center [768, 196] width 69 height 70
click at [770, 204] on icon at bounding box center [768, 196] width 69 height 70
drag, startPoint x: 770, startPoint y: 204, endPoint x: 777, endPoint y: 209, distance: 8.6
click at [777, 209] on icon at bounding box center [768, 196] width 69 height 70
click at [777, 209] on icon at bounding box center [768, 196] width 69 height 70
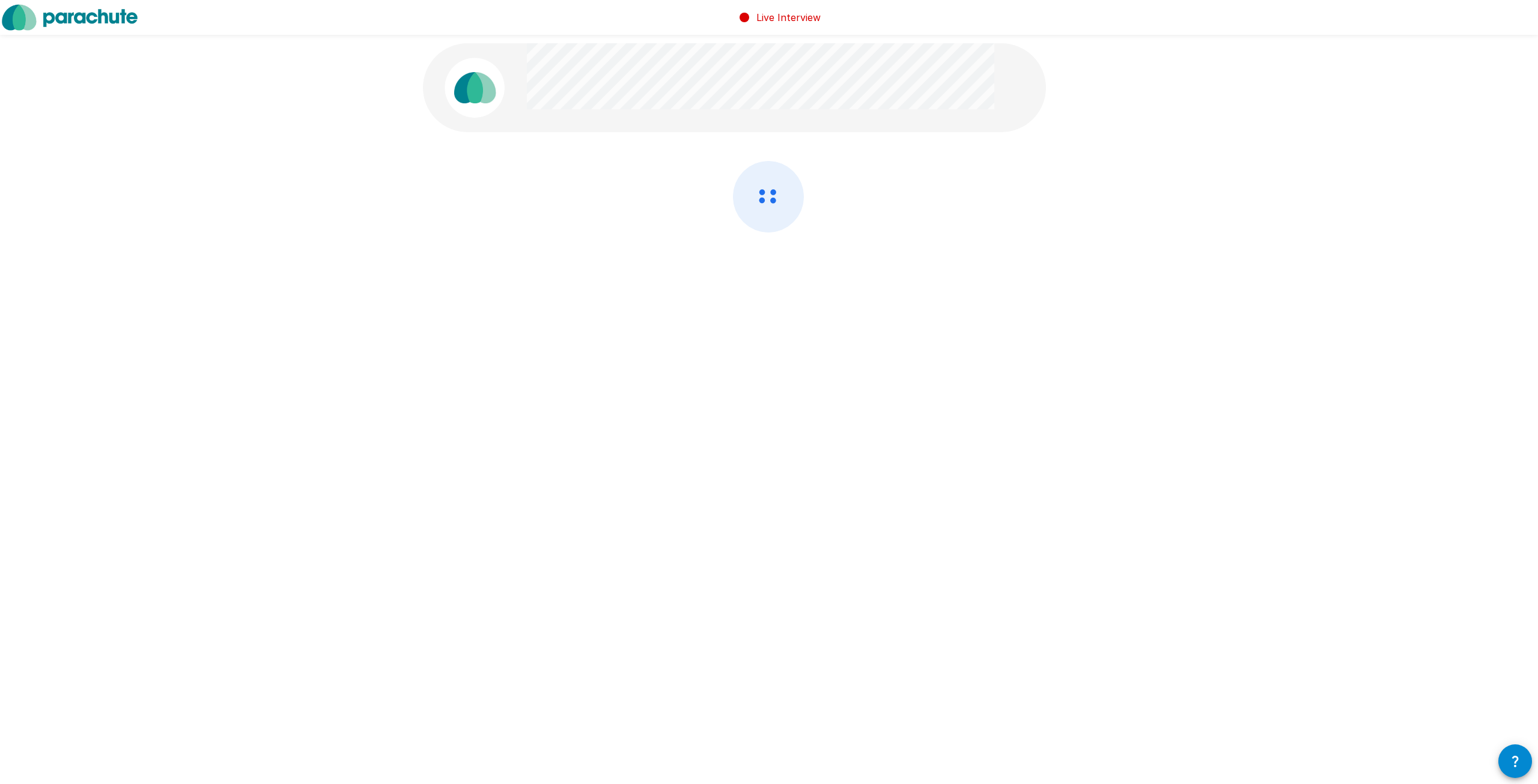
click at [777, 192] on icon at bounding box center [768, 196] width 69 height 70
click at [788, 191] on icon at bounding box center [768, 196] width 69 height 70
click at [786, 167] on icon at bounding box center [768, 196] width 69 height 70
drag, startPoint x: 785, startPoint y: 167, endPoint x: 837, endPoint y: 199, distance: 61.1
click at [836, 199] on div at bounding box center [769, 229] width 692 height 135
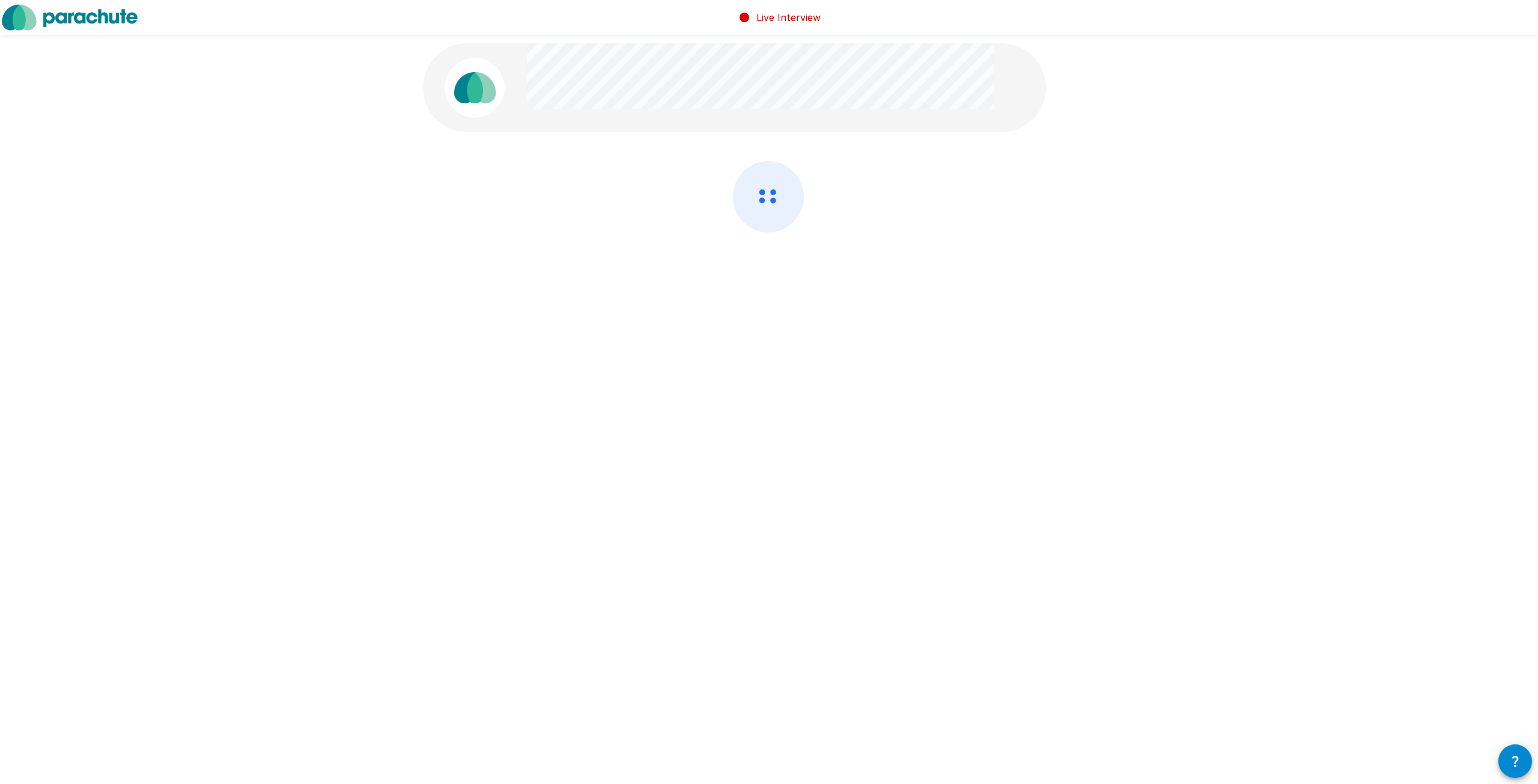
drag, startPoint x: 845, startPoint y: 203, endPoint x: 894, endPoint y: 222, distance: 52.6
click at [894, 222] on div at bounding box center [769, 229] width 692 height 135
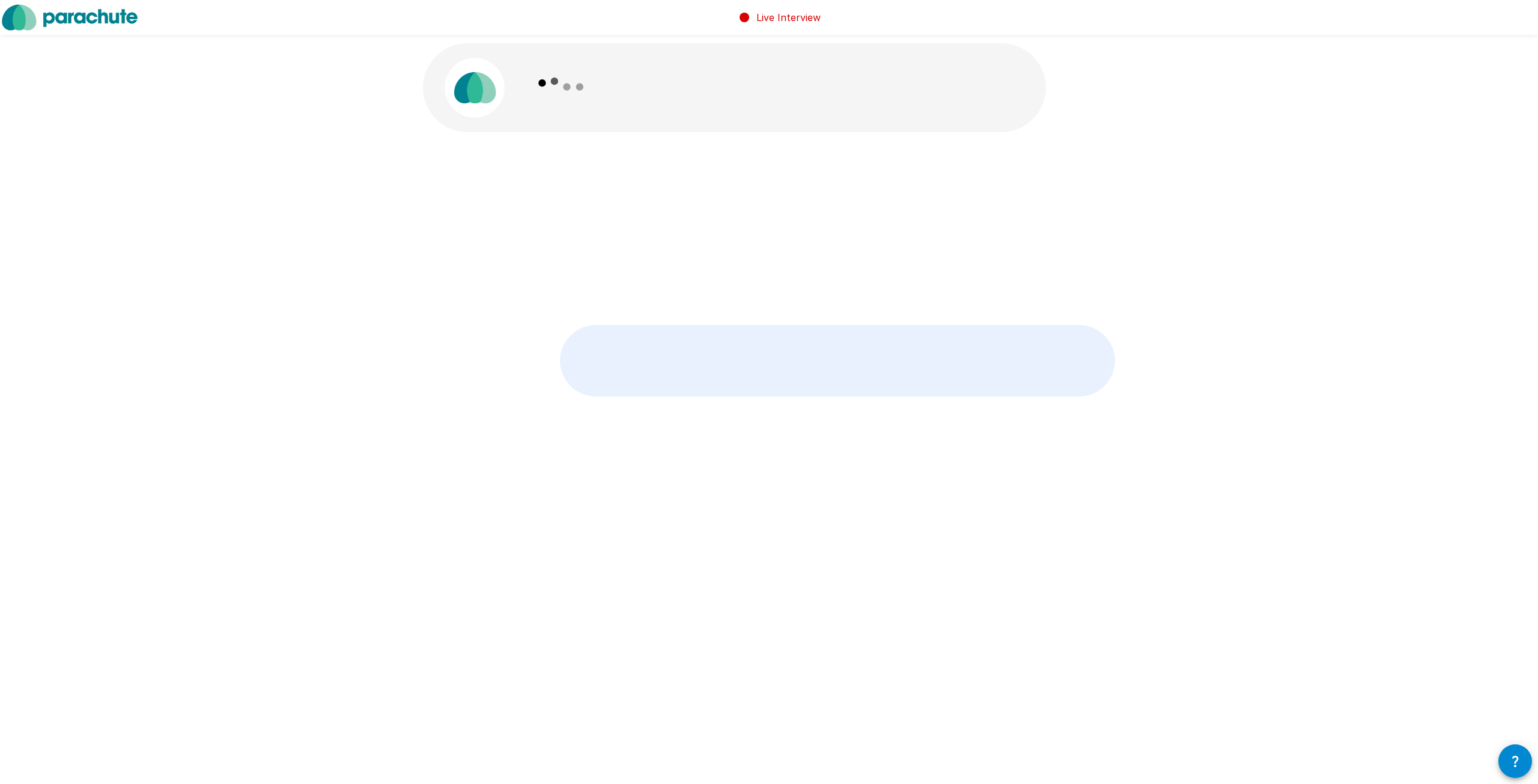
drag, startPoint x: 866, startPoint y: 98, endPoint x: 648, endPoint y: 229, distance: 254.3
click at [762, 210] on div "" Full-time "" at bounding box center [769, 246] width 721 height 493
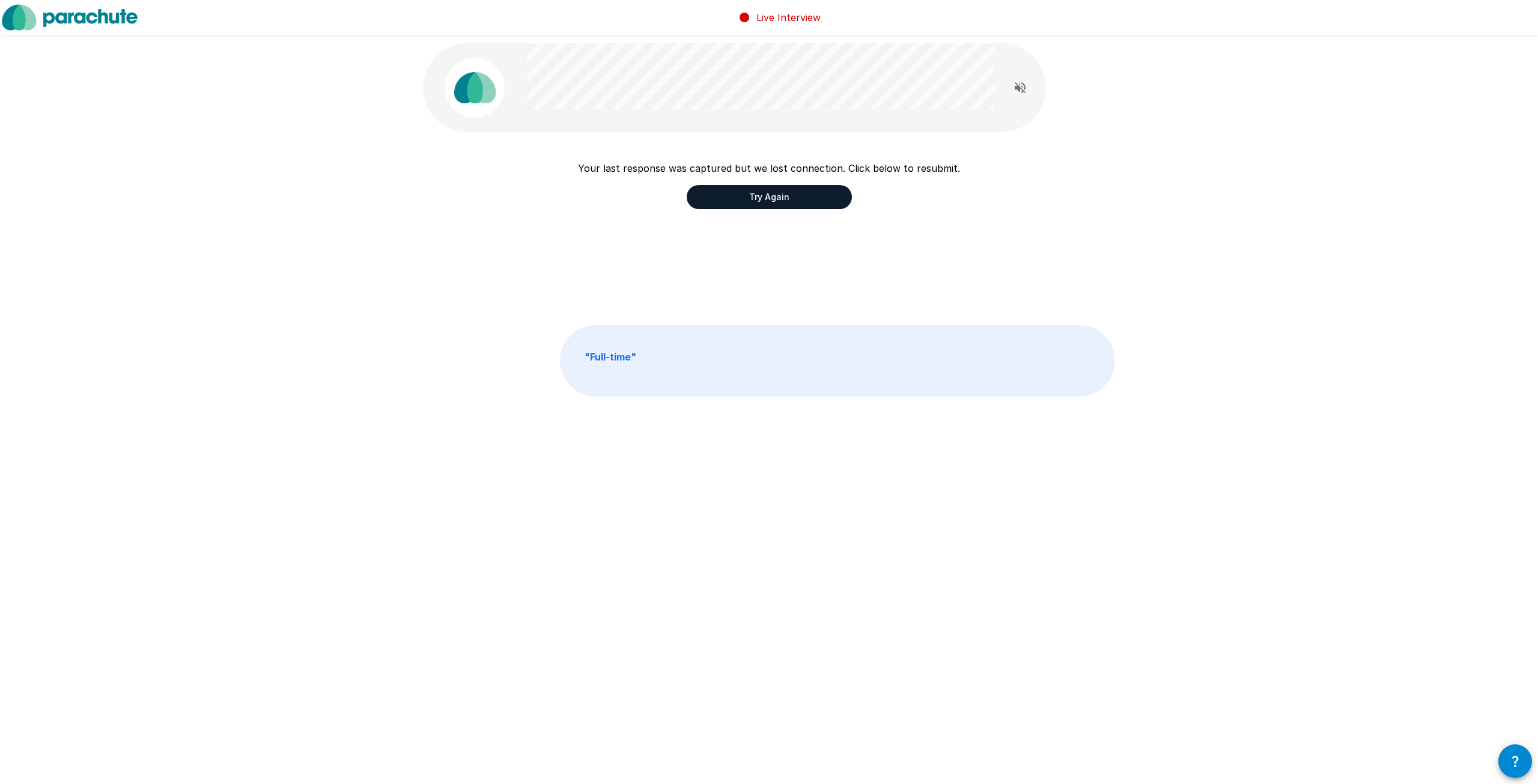
click at [756, 204] on button "Try Again" at bounding box center [769, 196] width 165 height 24
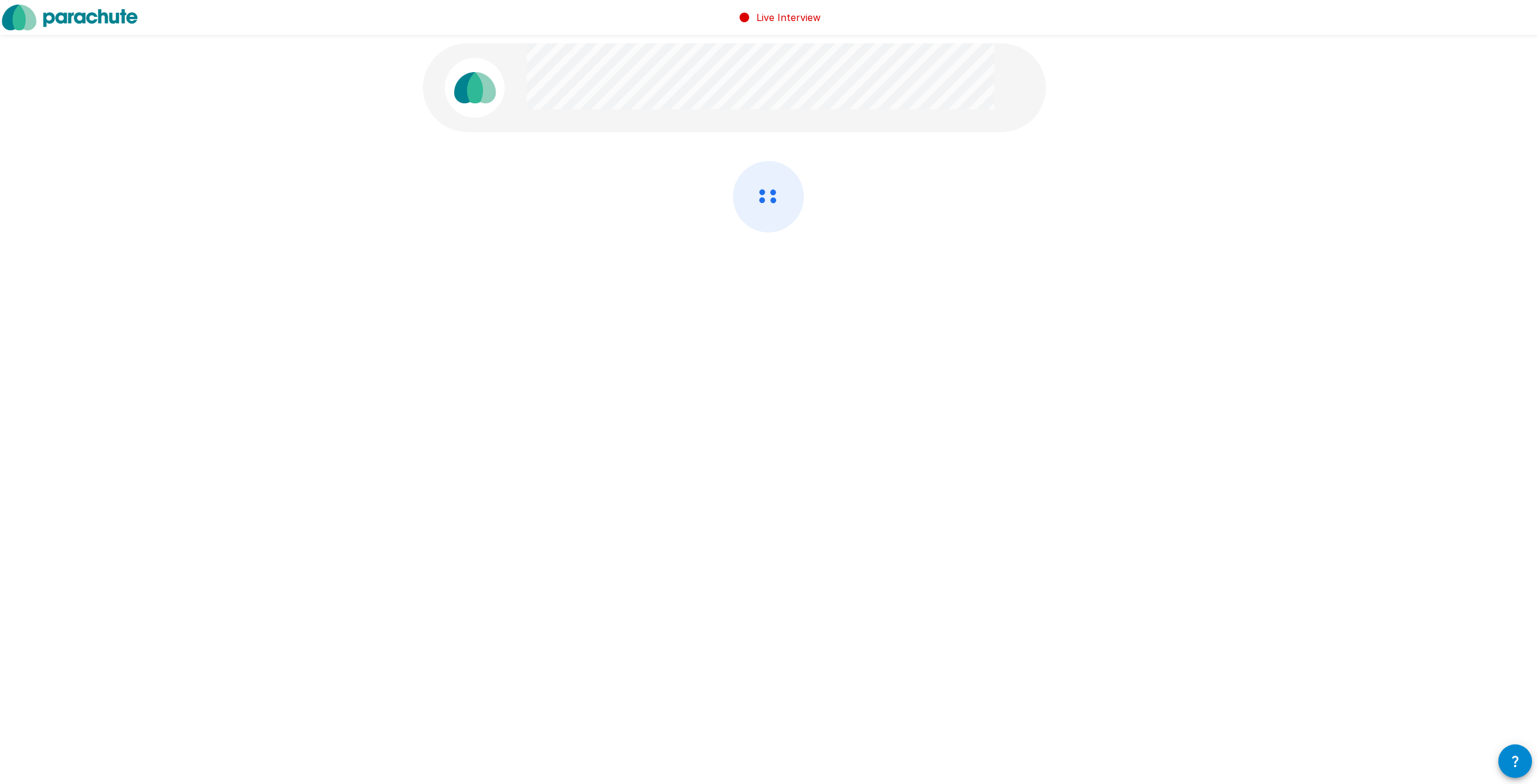
click at [759, 203] on icon at bounding box center [768, 196] width 69 height 70
click at [760, 203] on icon at bounding box center [768, 196] width 69 height 70
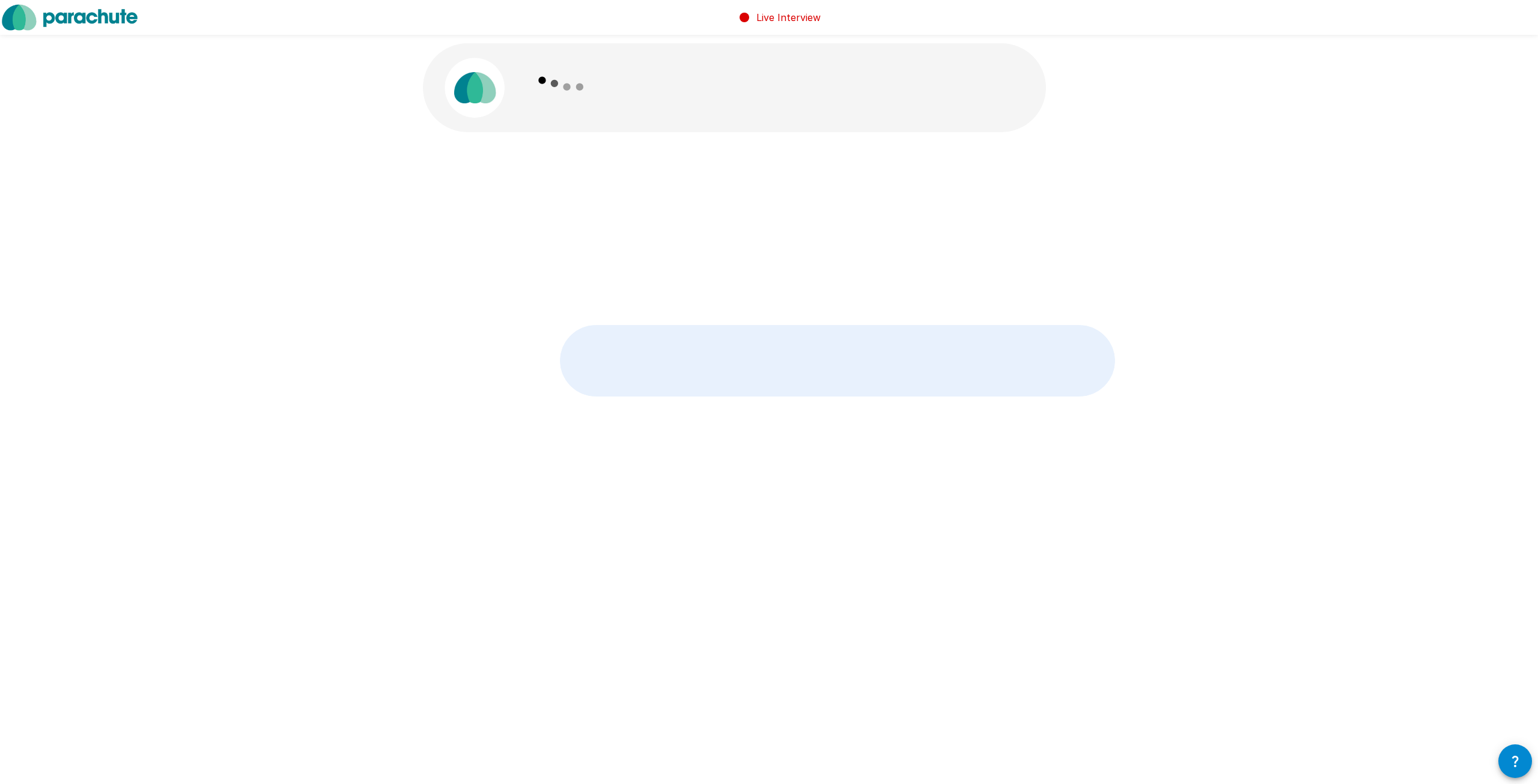
click at [760, 325] on p at bounding box center [837, 360] width 554 height 70
click at [760, 325] on p "" Full-time "" at bounding box center [837, 360] width 554 height 70
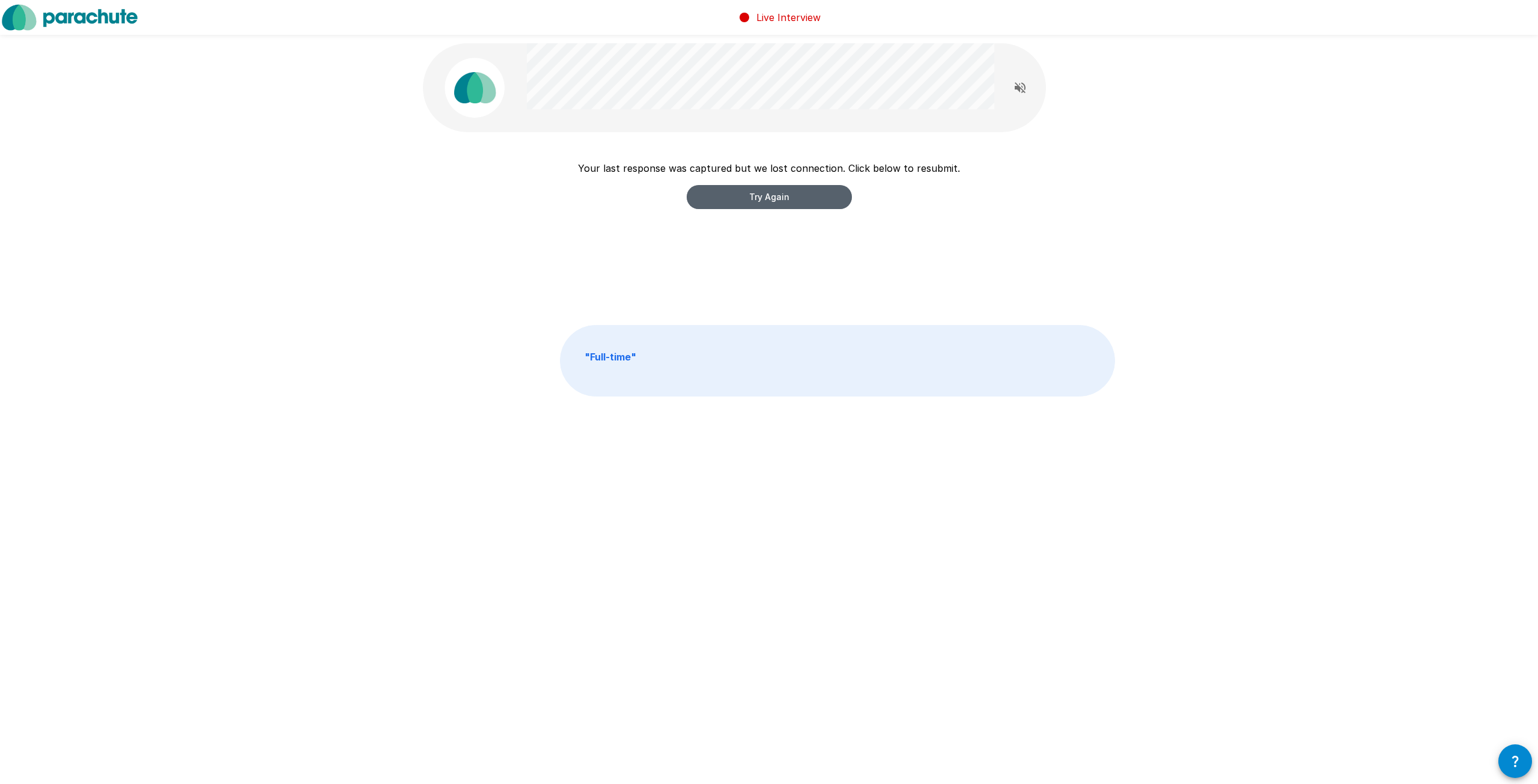
click at [760, 203] on button "Try Again" at bounding box center [769, 196] width 165 height 24
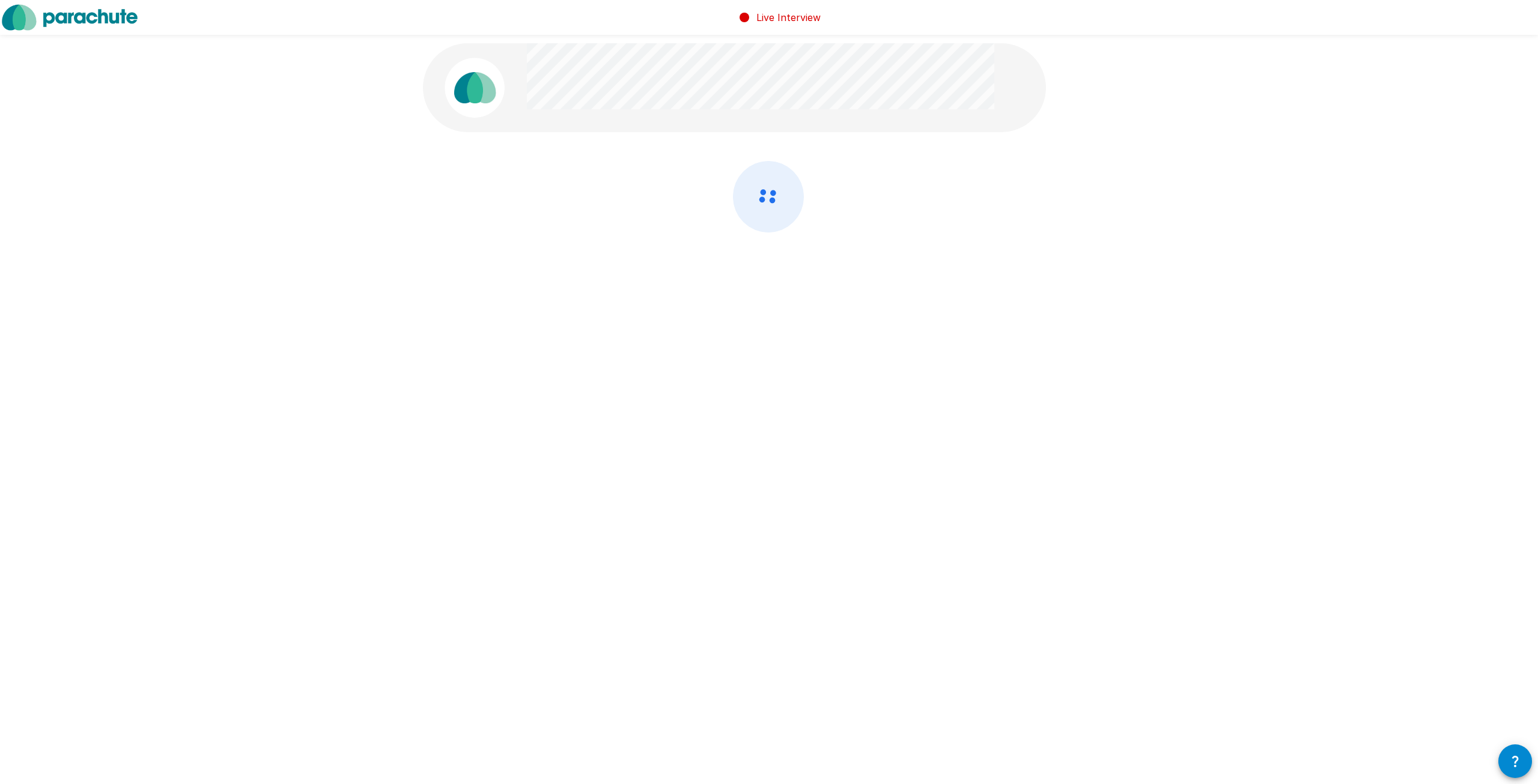
click at [760, 203] on icon at bounding box center [768, 196] width 69 height 70
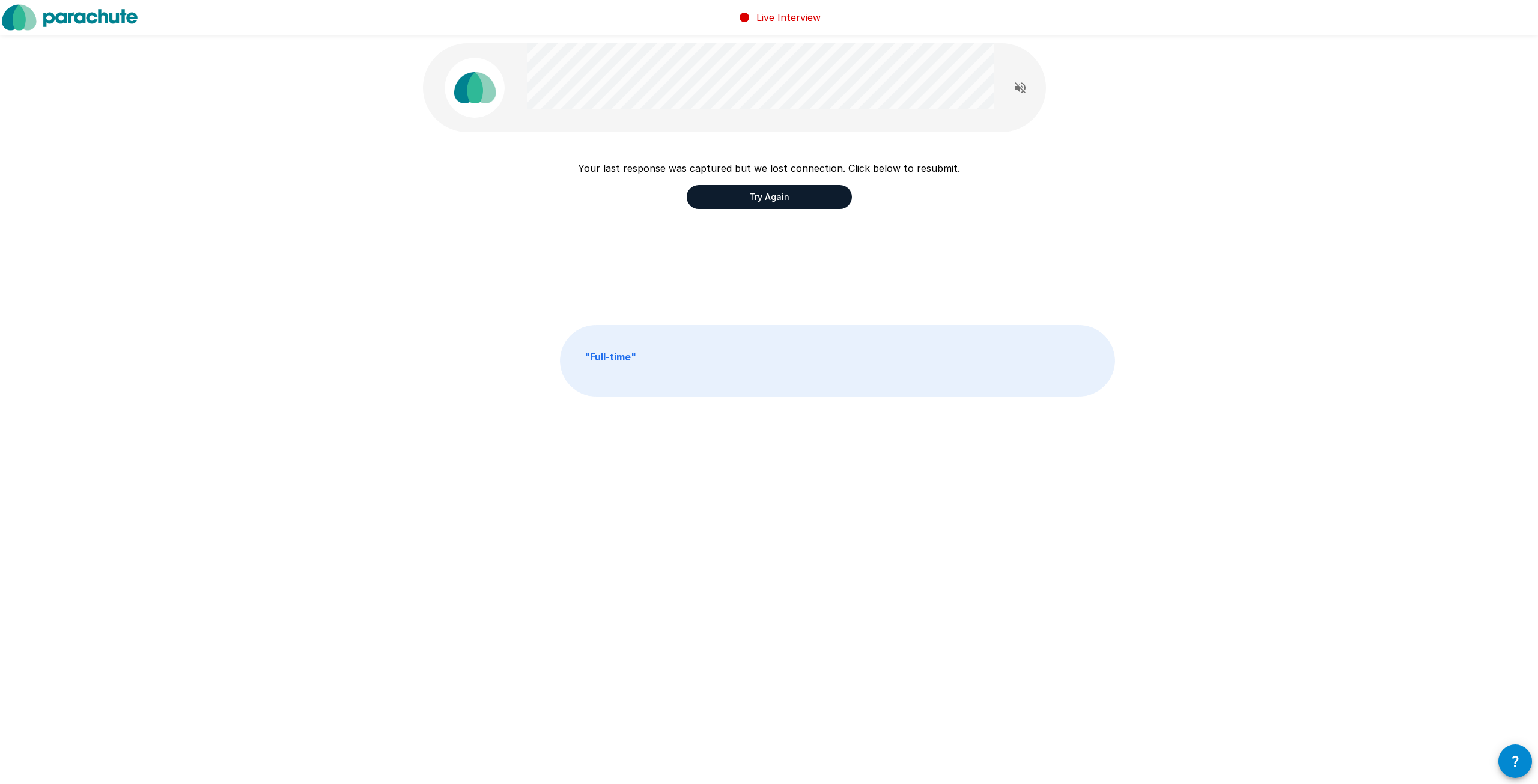
click at [764, 193] on button "Try Again" at bounding box center [769, 196] width 165 height 24
click at [764, 194] on button "Try Again" at bounding box center [769, 196] width 165 height 24
click at [749, 187] on button "Try Again" at bounding box center [769, 196] width 165 height 24
click at [752, 192] on button "Try Again" at bounding box center [769, 196] width 165 height 24
